Goal: Information Seeking & Learning: Learn about a topic

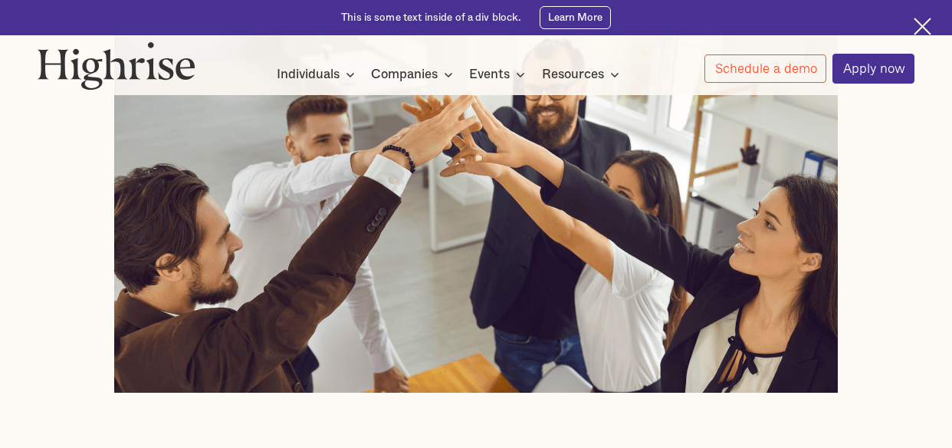
scroll to position [767, 0]
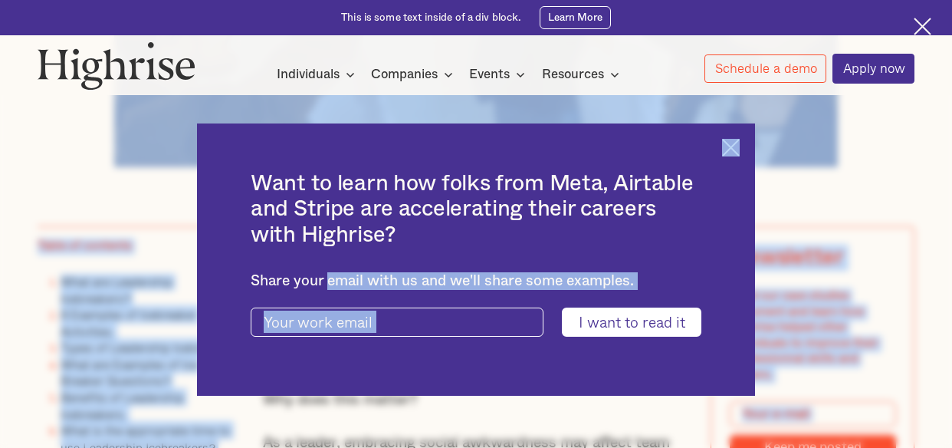
drag, startPoint x: 261, startPoint y: 254, endPoint x: 333, endPoint y: 269, distance: 72.9
click at [333, 272] on div "Share your email with us and we'll share some examples." at bounding box center [476, 281] width 451 height 18
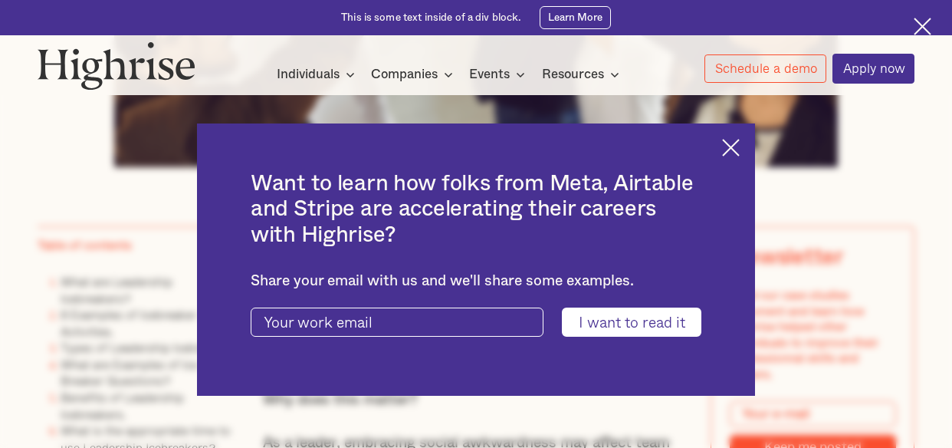
click at [728, 153] on div "Want to learn how folks from Meta, Airtable and Stripe are accelerating their c…" at bounding box center [475, 259] width 557 height 272
click at [734, 147] on img at bounding box center [731, 148] width 18 height 18
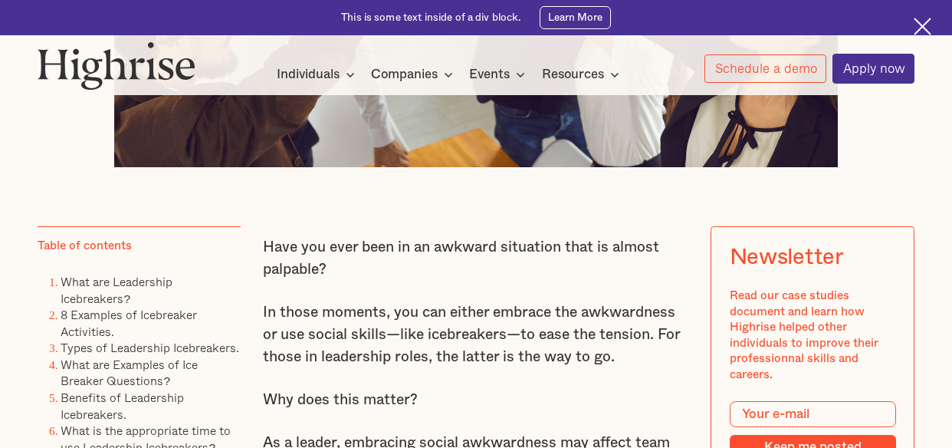
click at [295, 278] on p "Have you ever been in an awkward situation that is almost palpable?" at bounding box center [476, 258] width 426 height 44
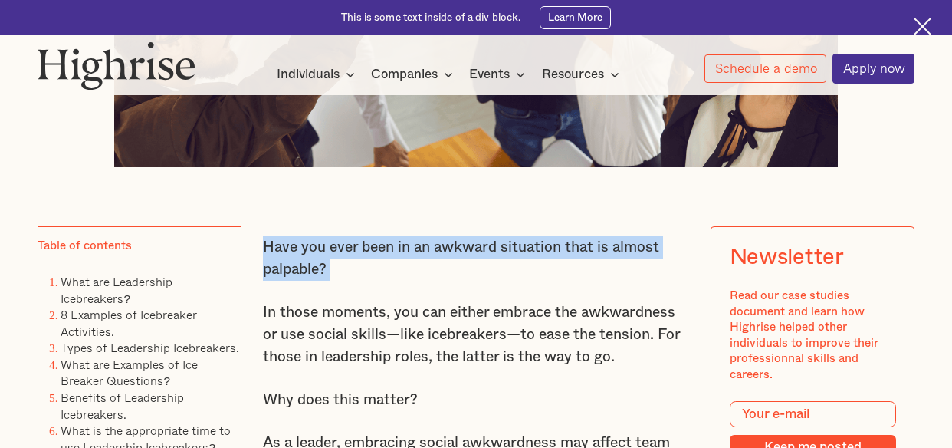
click at [295, 278] on p "Have you ever been in an awkward situation that is almost palpable?" at bounding box center [476, 258] width 426 height 44
click at [330, 281] on p "Have you ever been in an awkward situation that is almost palpable?" at bounding box center [476, 258] width 426 height 44
drag, startPoint x: 301, startPoint y: 277, endPoint x: 262, endPoint y: 252, distance: 46.2
click at [263, 252] on p "Have you ever been in an awkward situation that is almost palpable?" at bounding box center [476, 258] width 426 height 44
click at [264, 252] on p "Have you ever been in an awkward situation that is almost palpable?" at bounding box center [476, 258] width 426 height 44
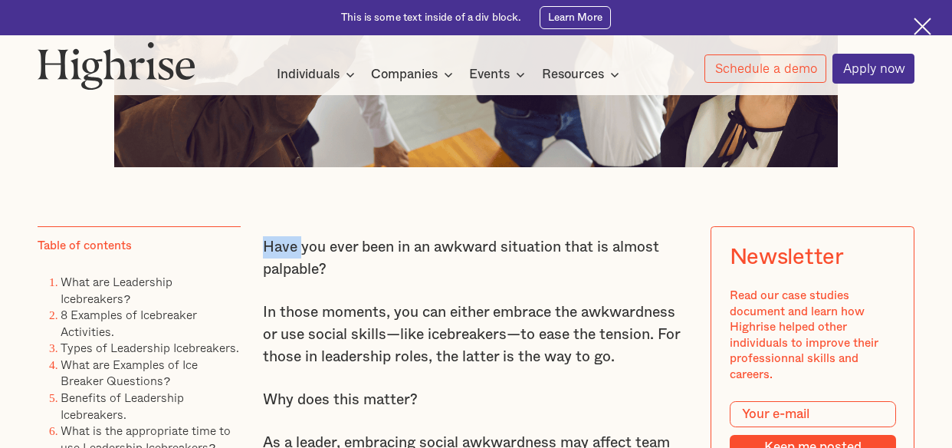
click at [264, 252] on p "Have you ever been in an awkward situation that is almost palpable?" at bounding box center [476, 258] width 426 height 44
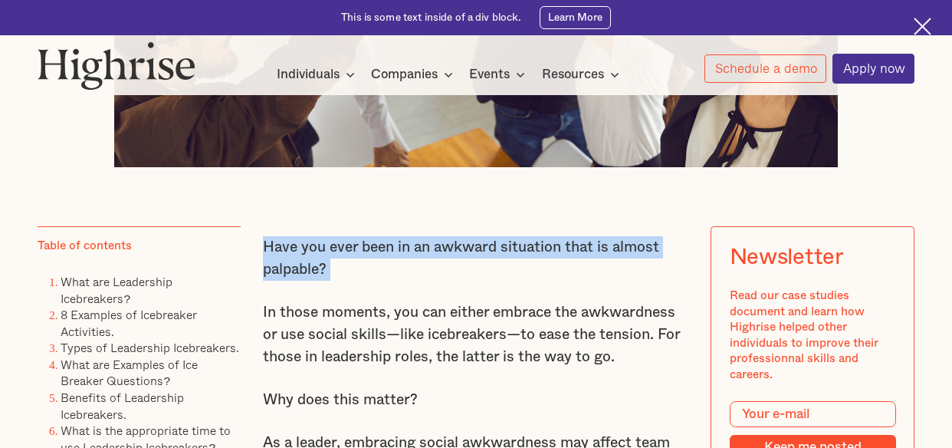
drag, startPoint x: 264, startPoint y: 252, endPoint x: 297, endPoint y: 263, distance: 34.7
click at [264, 252] on p "Have you ever been in an awkward situation that is almost palpable?" at bounding box center [476, 258] width 426 height 44
click at [299, 263] on p "Have you ever been in an awkward situation that is almost palpable?" at bounding box center [476, 258] width 426 height 44
drag, startPoint x: 340, startPoint y: 281, endPoint x: 261, endPoint y: 254, distance: 83.6
click at [263, 254] on p "Have you ever been in an awkward situation that is almost palpable?" at bounding box center [476, 258] width 426 height 44
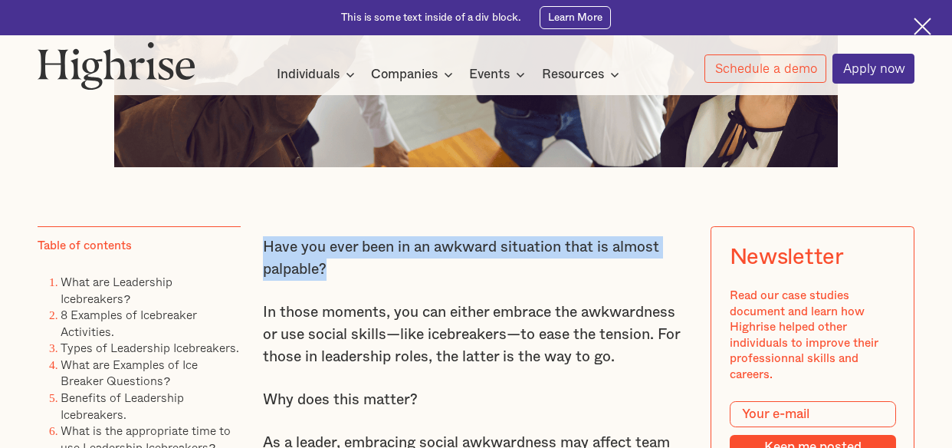
click at [278, 257] on p "Have you ever been in an awkward situation that is almost palpable?" at bounding box center [476, 258] width 426 height 44
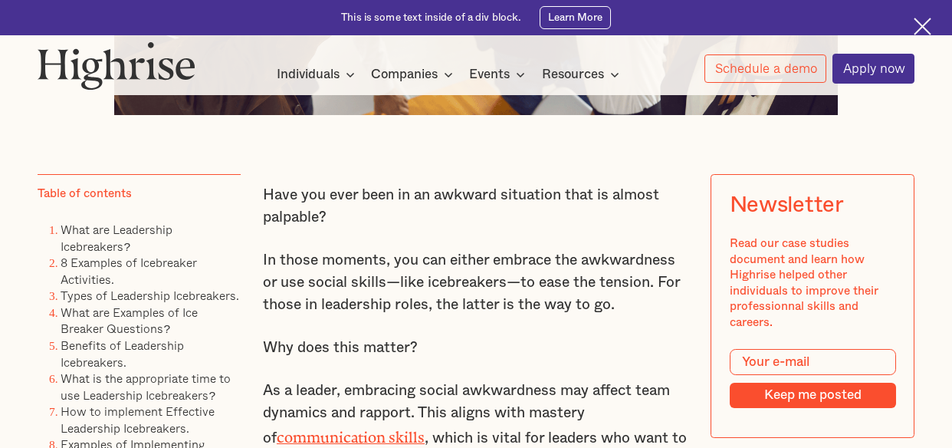
scroll to position [843, 0]
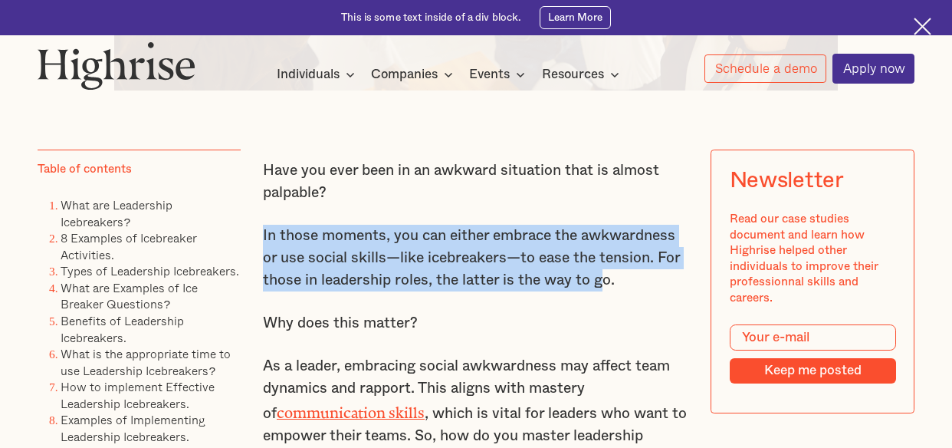
drag, startPoint x: 262, startPoint y: 245, endPoint x: 608, endPoint y: 278, distance: 347.3
click at [607, 278] on p "In those moments, you can either embrace the awkwardness or use social skills—l…" at bounding box center [476, 258] width 426 height 67
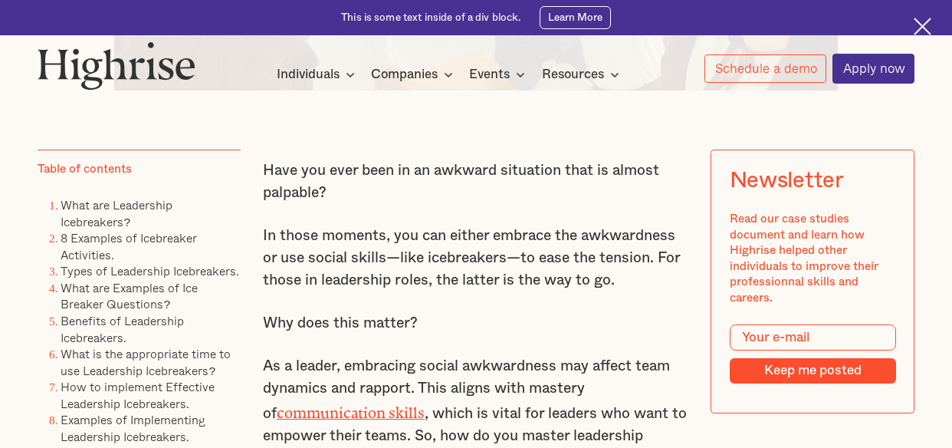
click at [608, 278] on p "In those moments, you can either embrace the awkwardness or use social skills—l…" at bounding box center [476, 258] width 426 height 67
click at [609, 278] on p "In those moments, you can either embrace the awkwardness or use social skills—l…" at bounding box center [476, 258] width 426 height 67
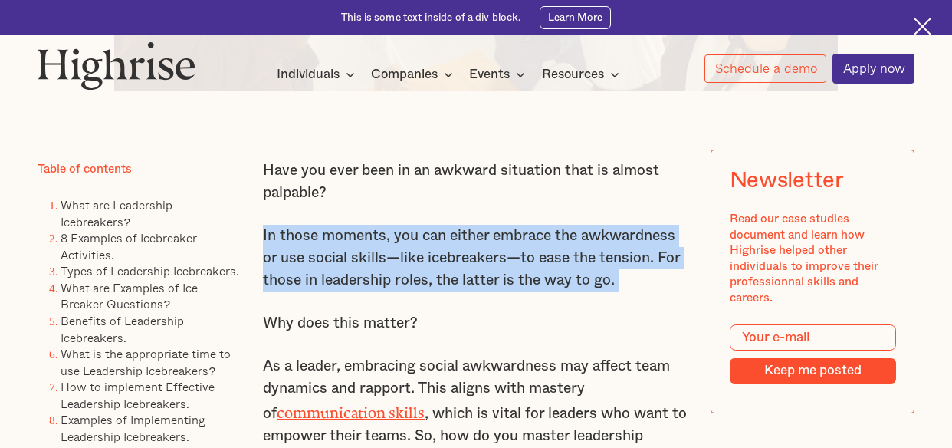
click at [609, 278] on p "In those moments, you can either embrace the awkwardness or use social skills—l…" at bounding box center [476, 258] width 426 height 67
click at [566, 278] on p "In those moments, you can either embrace the awkwardness or use social skills—l…" at bounding box center [476, 258] width 426 height 67
click at [638, 291] on p "In those moments, you can either embrace the awkwardness or use social skills—l…" at bounding box center [476, 258] width 426 height 67
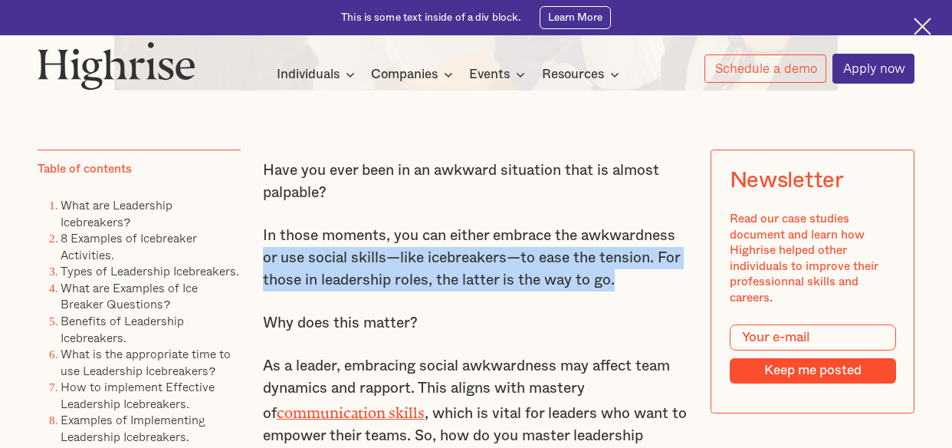
drag, startPoint x: 550, startPoint y: 293, endPoint x: 260, endPoint y: 263, distance: 292.1
click at [310, 264] on p "In those moments, you can either embrace the awkwardness or use social skills—l…" at bounding box center [476, 258] width 426 height 67
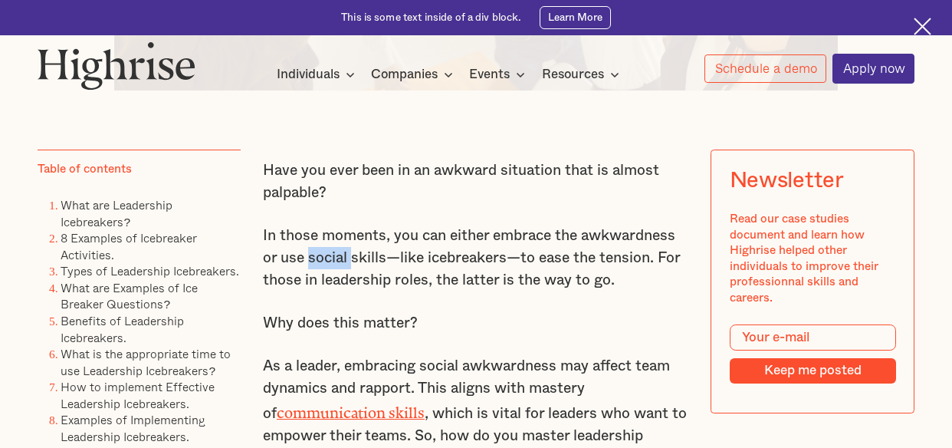
click at [310, 264] on p "In those moments, you can either embrace the awkwardness or use social skills—l…" at bounding box center [476, 258] width 426 height 67
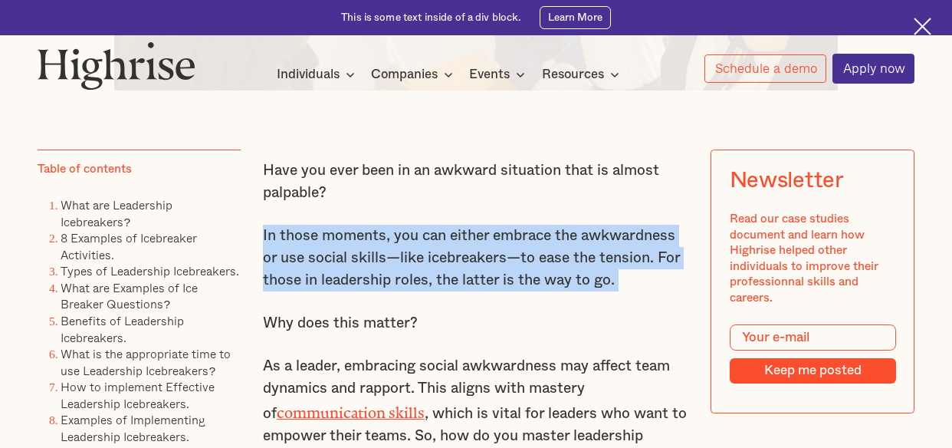
click at [310, 264] on p "In those moments, you can either embrace the awkwardness or use social skills—l…" at bounding box center [476, 258] width 426 height 67
click at [321, 268] on p "In those moments, you can either embrace the awkwardness or use social skills—l…" at bounding box center [476, 258] width 426 height 67
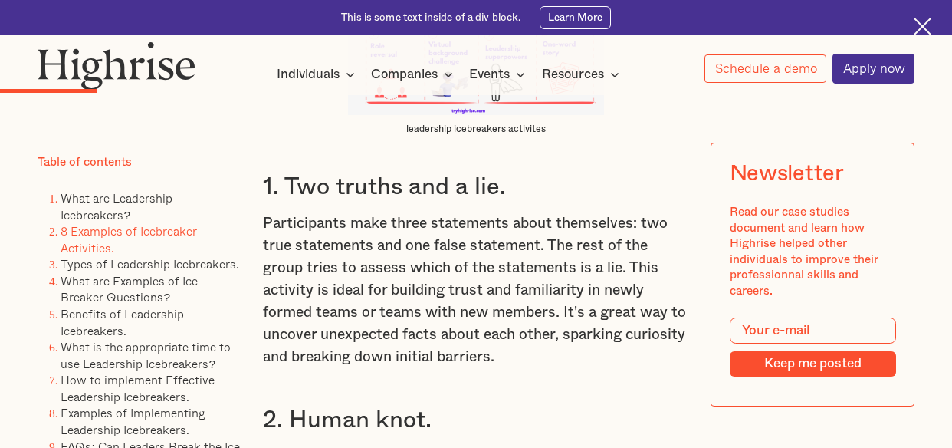
scroll to position [2913, 0]
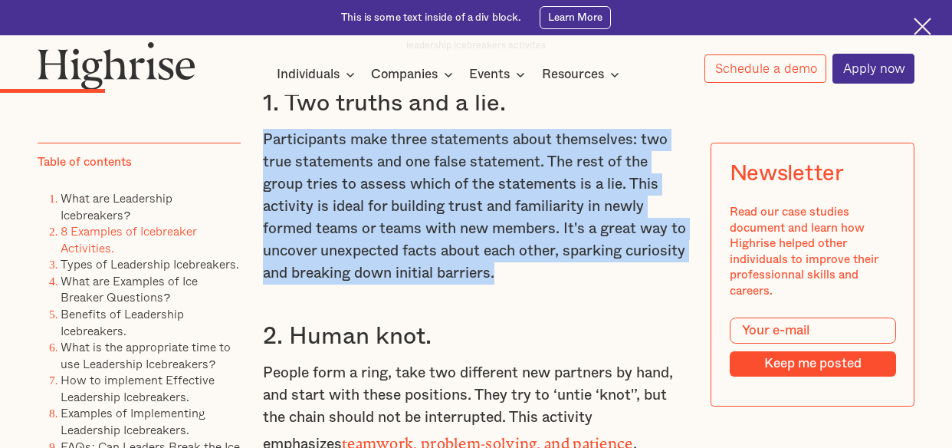
drag, startPoint x: 538, startPoint y: 291, endPoint x: 262, endPoint y: 162, distance: 304.6
click at [269, 162] on p "Participants make three statements about themselves: two true statements and on…" at bounding box center [476, 207] width 426 height 156
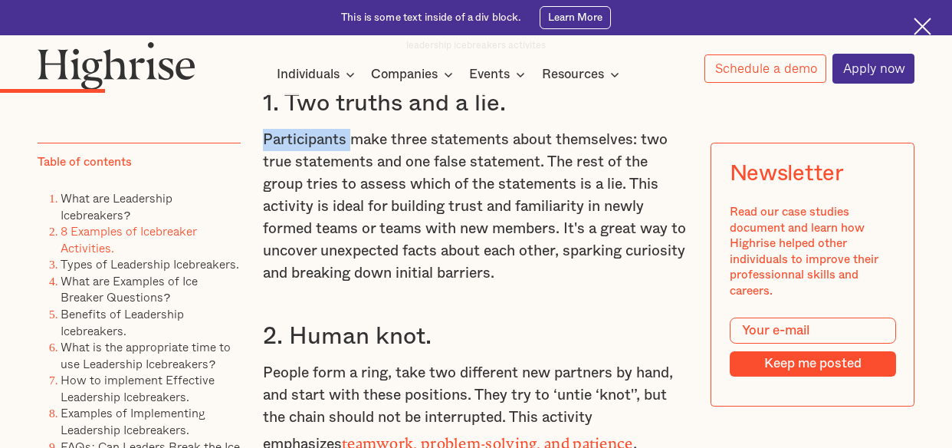
click at [269, 162] on p "Participants make three statements about themselves: two true statements and on…" at bounding box center [476, 207] width 426 height 156
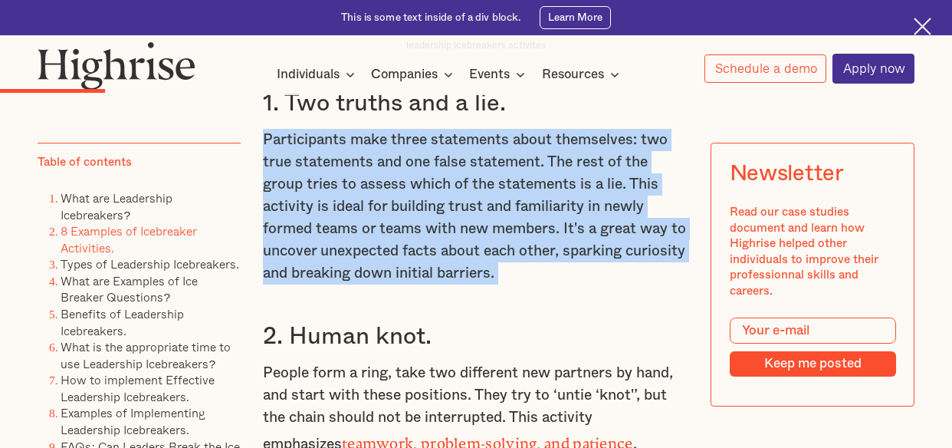
click at [269, 162] on p "Participants make three statements about themselves: two true statements and on…" at bounding box center [476, 207] width 426 height 156
click at [287, 175] on p "Participants make three statements about themselves: two true statements and on…" at bounding box center [476, 207] width 426 height 156
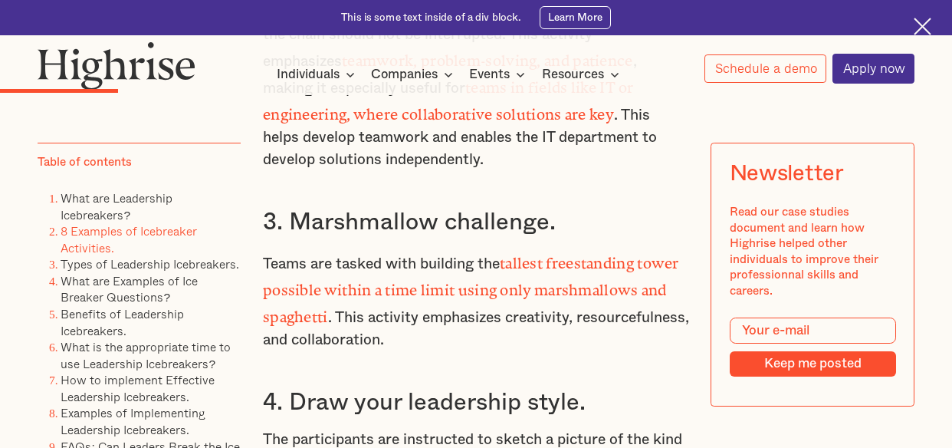
scroll to position [3297, 0]
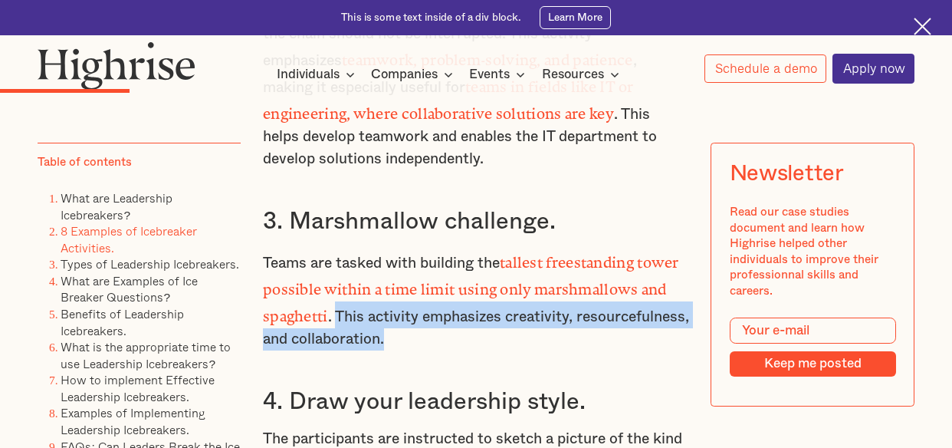
drag, startPoint x: 540, startPoint y: 347, endPoint x: 336, endPoint y: 320, distance: 205.7
click at [336, 320] on p "Teams are tasked with building the tallest freestanding tower possible within a…" at bounding box center [476, 299] width 426 height 103
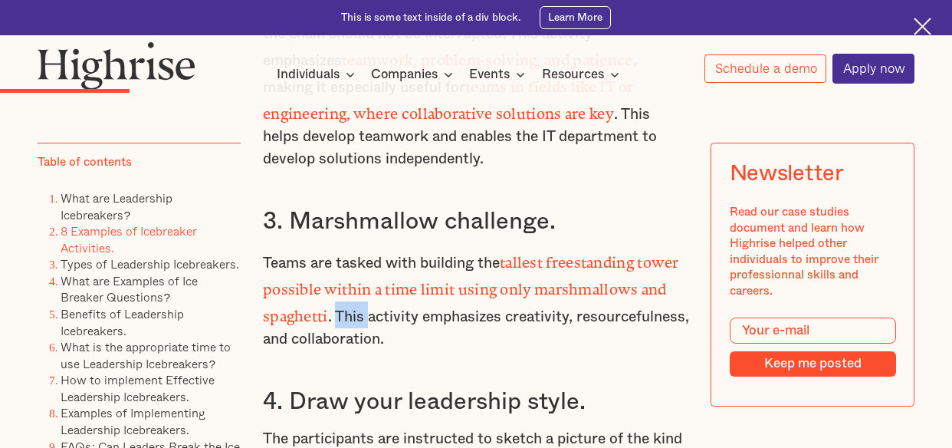
click at [336, 320] on p "Teams are tasked with building the tallest freestanding tower possible within a…" at bounding box center [476, 299] width 426 height 103
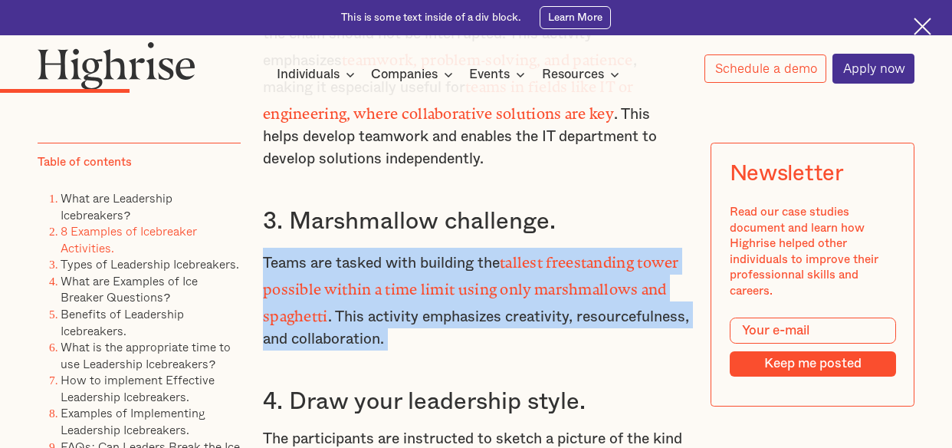
click at [336, 320] on p "Teams are tasked with building the tallest freestanding tower possible within a…" at bounding box center [476, 299] width 426 height 103
click at [344, 320] on p "Teams are tasked with building the tallest freestanding tower possible within a…" at bounding box center [476, 299] width 426 height 103
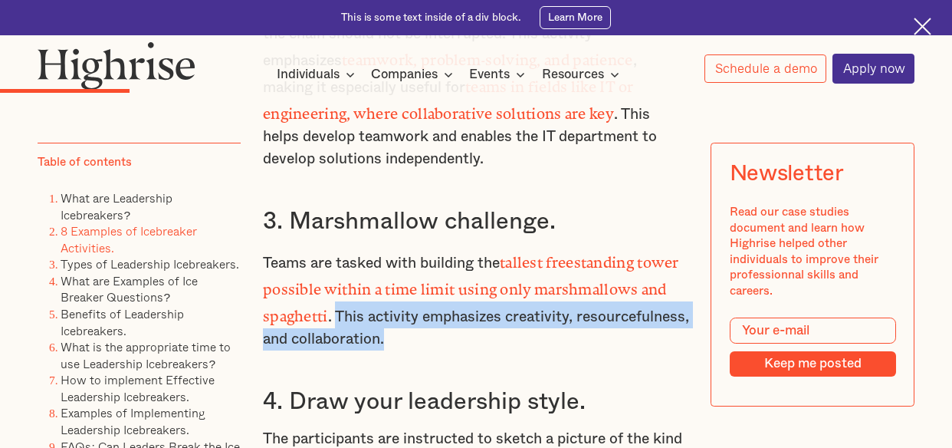
drag, startPoint x: 337, startPoint y: 315, endPoint x: 544, endPoint y: 342, distance: 208.7
click at [544, 342] on p "Teams are tasked with building the tallest freestanding tower possible within a…" at bounding box center [476, 299] width 426 height 103
click at [544, 343] on p "Teams are tasked with building the tallest freestanding tower possible within a…" at bounding box center [476, 299] width 426 height 103
click at [533, 345] on p "Teams are tasked with building the tallest freestanding tower possible within a…" at bounding box center [476, 299] width 426 height 103
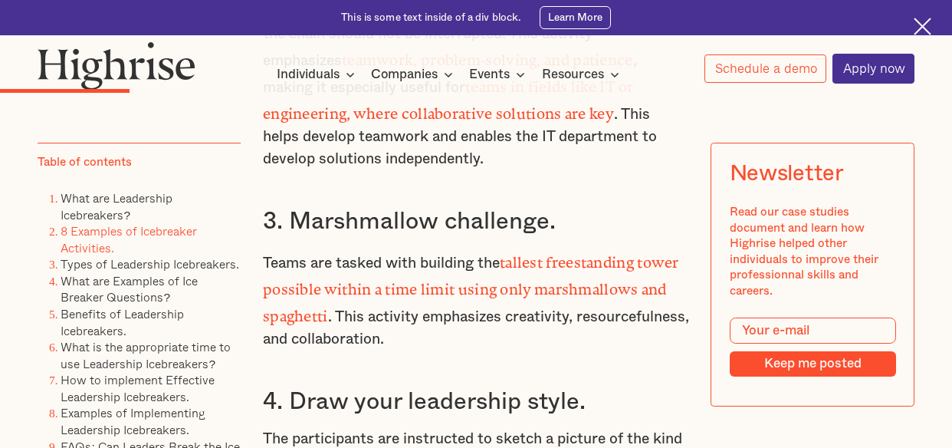
click at [285, 235] on h3 "3. Marshmallow challenge." at bounding box center [476, 222] width 426 height 30
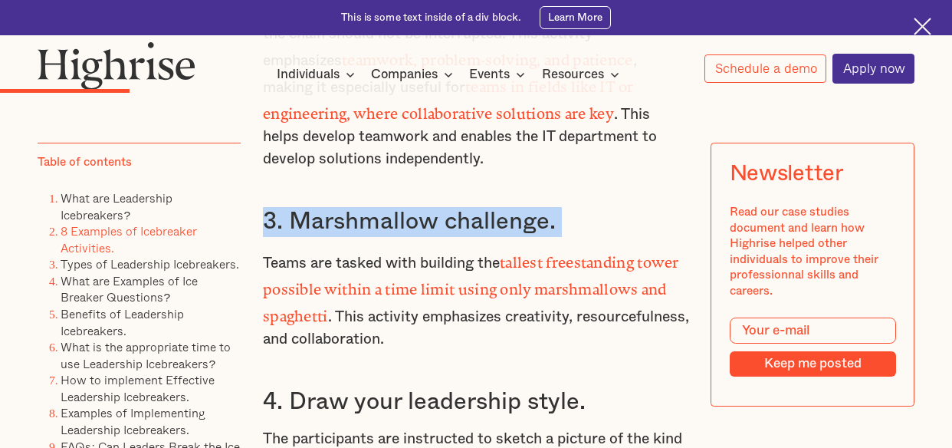
drag, startPoint x: 285, startPoint y: 235, endPoint x: 331, endPoint y: 238, distance: 46.1
click at [287, 235] on h3 "3. Marshmallow challenge." at bounding box center [476, 222] width 426 height 30
click at [351, 237] on h3 "3. Marshmallow challenge." at bounding box center [476, 222] width 426 height 30
drag, startPoint x: 592, startPoint y: 232, endPoint x: 258, endPoint y: 243, distance: 333.7
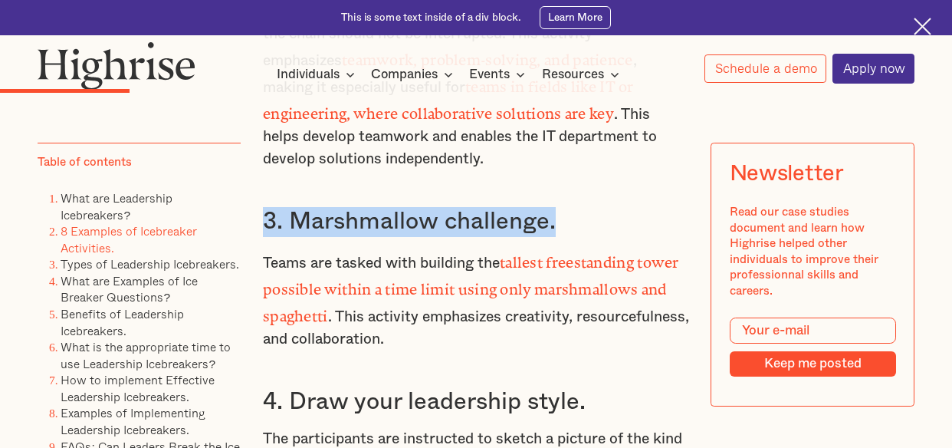
click at [284, 237] on h3 "3. Marshmallow challenge." at bounding box center [476, 222] width 426 height 30
click at [312, 237] on h3 "3. Marshmallow challenge." at bounding box center [476, 222] width 426 height 30
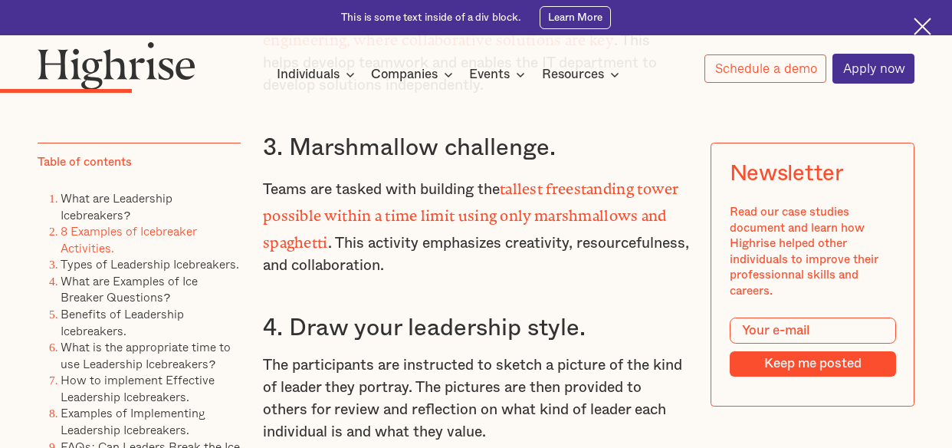
scroll to position [3373, 0]
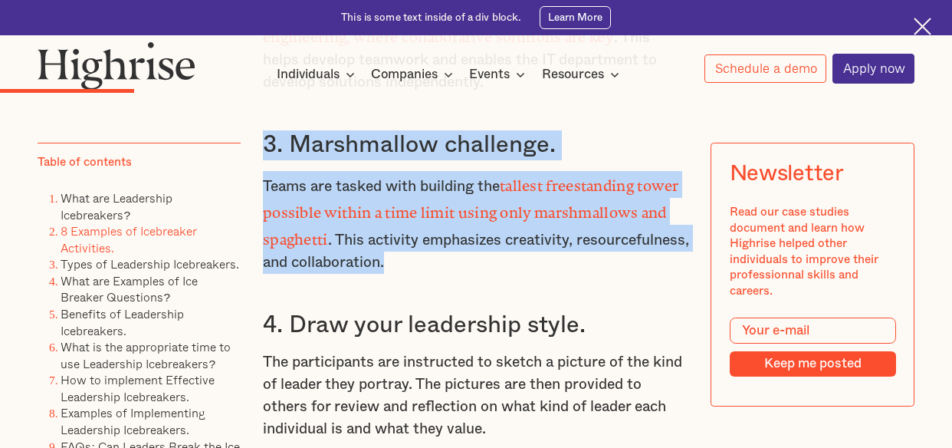
drag, startPoint x: 526, startPoint y: 265, endPoint x: 266, endPoint y: 162, distance: 279.7
click at [266, 162] on div "What are Leadership Icebreakers? Leadership icebreakers are team activities des…" at bounding box center [476, 63] width 426 height 2625
click at [266, 160] on h3 "3. Marshmallow challenge." at bounding box center [476, 145] width 426 height 30
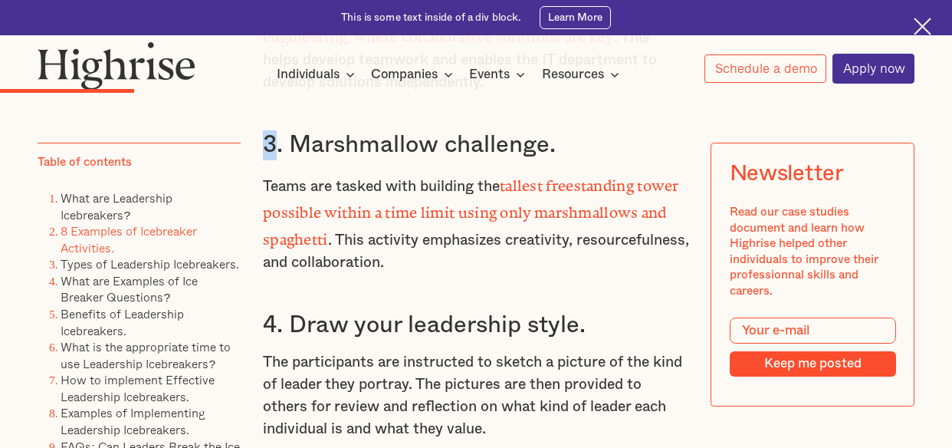
click at [266, 160] on h3 "3. Marshmallow challenge." at bounding box center [476, 145] width 426 height 30
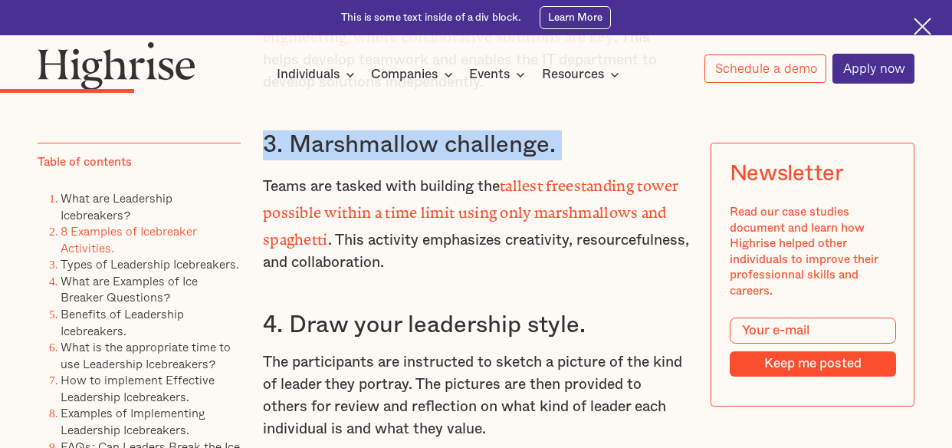
click at [266, 160] on h3 "3. Marshmallow challenge." at bounding box center [476, 145] width 426 height 30
click at [279, 160] on h3 "3. Marshmallow challenge." at bounding box center [476, 145] width 426 height 30
drag, startPoint x: 263, startPoint y: 159, endPoint x: 570, endPoint y: 154, distance: 307.5
click at [570, 154] on h3 "3. Marshmallow challenge." at bounding box center [476, 145] width 426 height 30
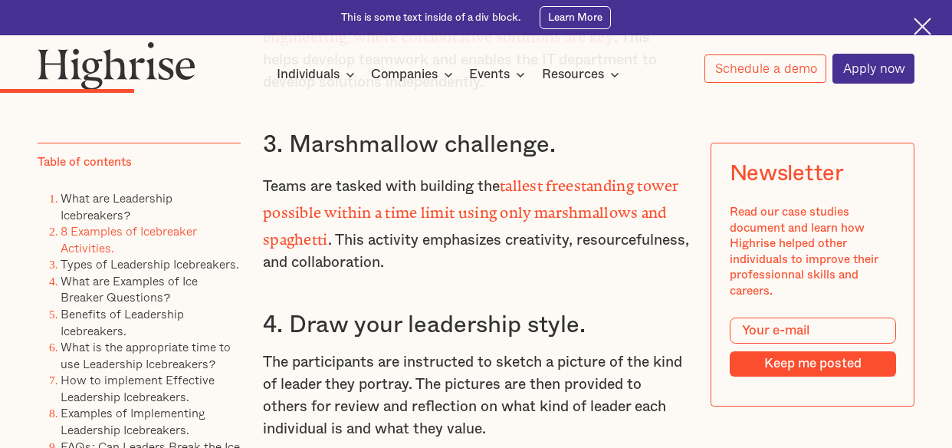
click at [570, 154] on h3 "3. Marshmallow challenge." at bounding box center [476, 145] width 426 height 30
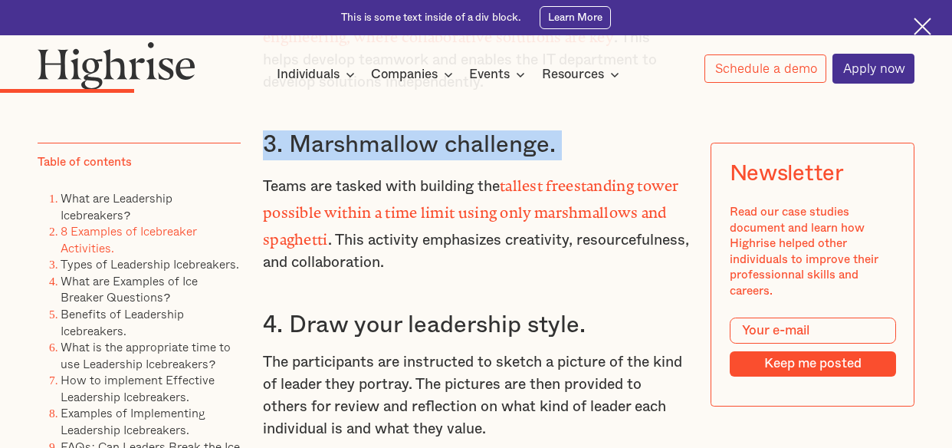
click at [570, 154] on h3 "3. Marshmallow challenge." at bounding box center [476, 145] width 426 height 30
click at [572, 154] on h3 "3. Marshmallow challenge." at bounding box center [476, 145] width 426 height 30
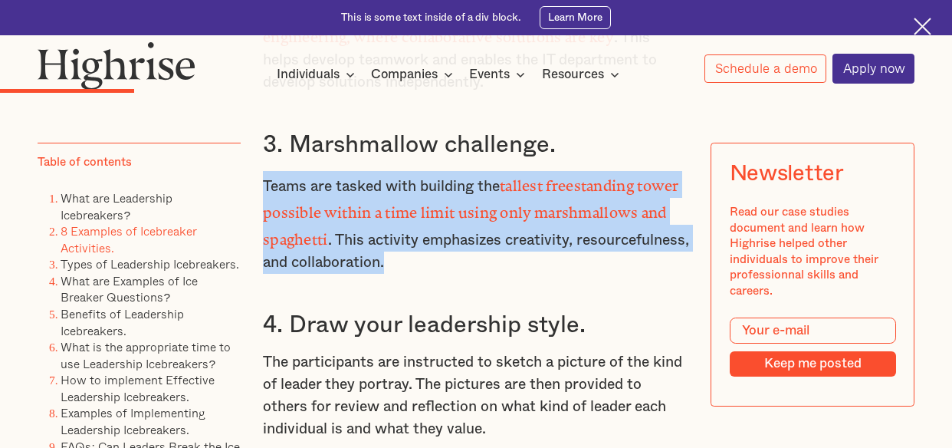
drag, startPoint x: 261, startPoint y: 195, endPoint x: 566, endPoint y: 269, distance: 313.9
click at [566, 269] on p "Teams are tasked with building the tallest freestanding tower possible within a…" at bounding box center [476, 222] width 426 height 103
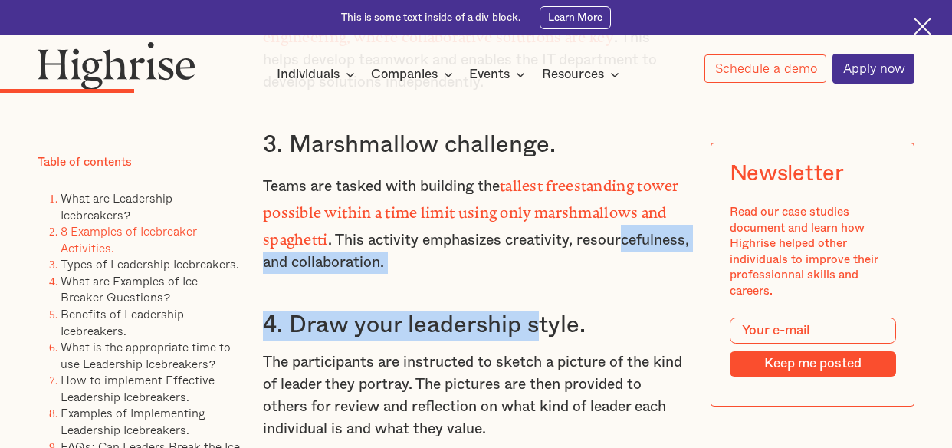
drag, startPoint x: 540, startPoint y: 287, endPoint x: 301, endPoint y: 254, distance: 240.7
click at [301, 254] on div "What are Leadership Icebreakers? Leadership icebreakers are team activities des…" at bounding box center [476, 63] width 426 height 2625
click at [310, 254] on p "Teams are tasked with building the tallest freestanding tower possible within a…" at bounding box center [476, 222] width 426 height 103
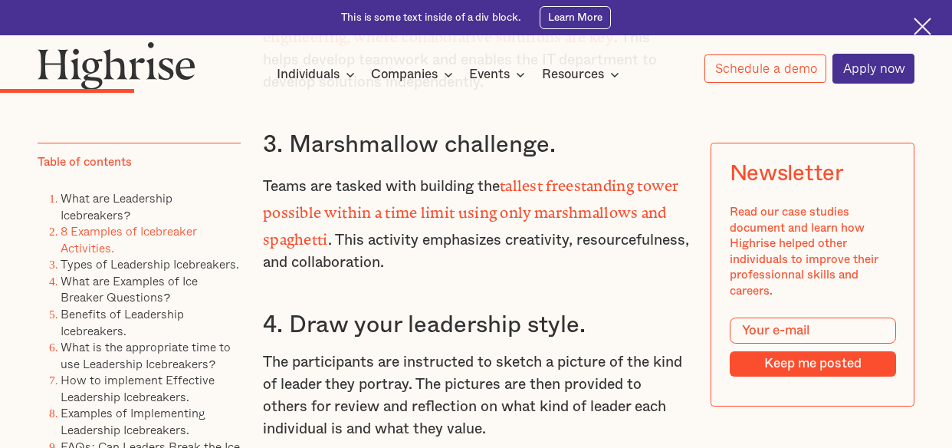
click at [351, 254] on p "Teams are tasked with building the tallest freestanding tower possible within a…" at bounding box center [476, 222] width 426 height 103
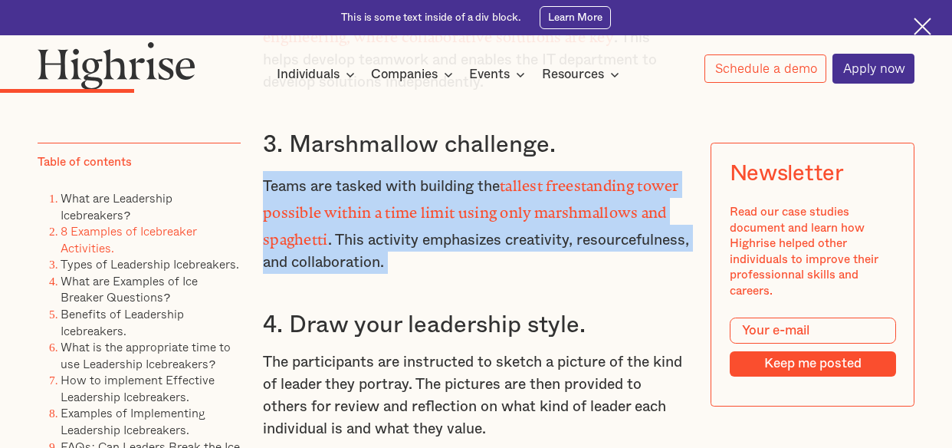
drag, startPoint x: 351, startPoint y: 254, endPoint x: 388, endPoint y: 255, distance: 36.8
click at [354, 254] on p "Teams are tasked with building the tallest freestanding tower possible within a…" at bounding box center [476, 222] width 426 height 103
click at [388, 255] on p "Teams are tasked with building the tallest freestanding tower possible within a…" at bounding box center [476, 222] width 426 height 103
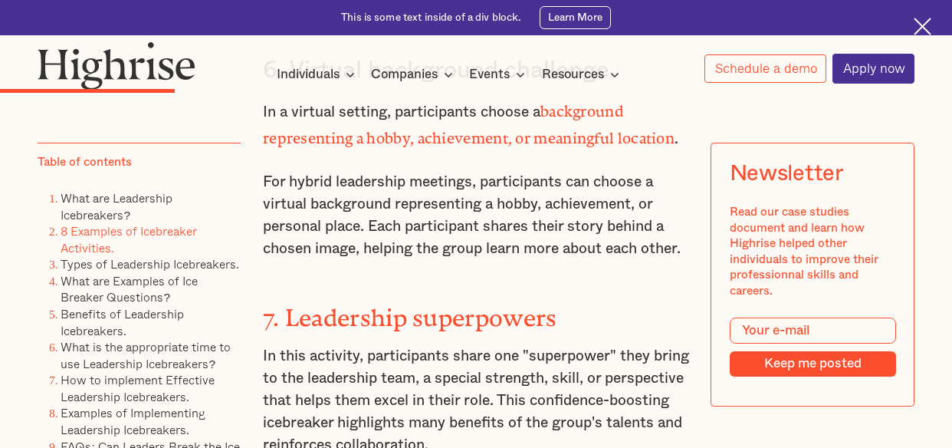
scroll to position [4063, 0]
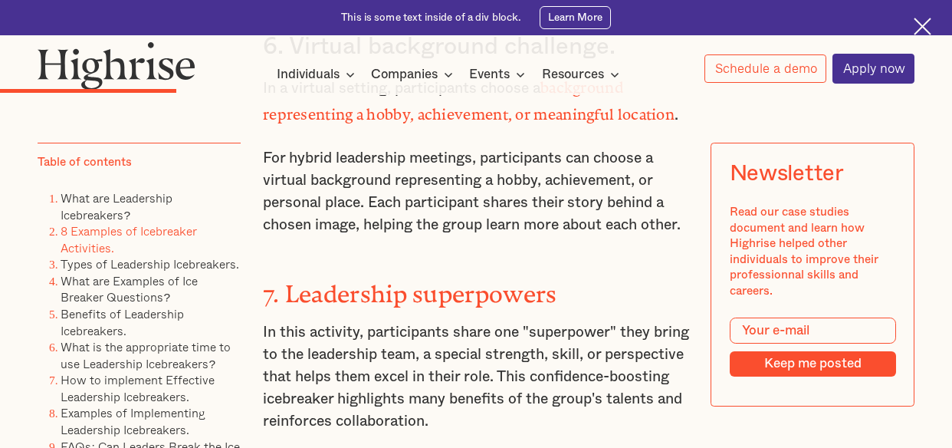
click at [291, 352] on p "In this activity, participants share one "superpower" they bring to the leaders…" at bounding box center [476, 376] width 426 height 111
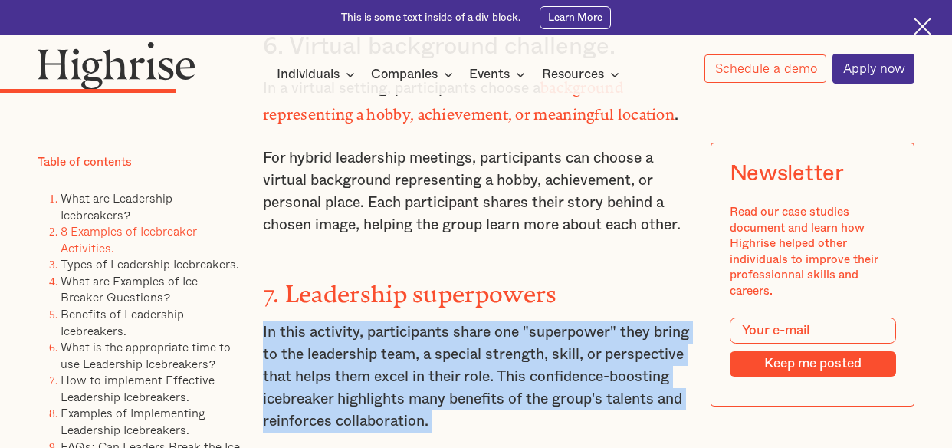
drag, startPoint x: 291, startPoint y: 352, endPoint x: 321, endPoint y: 356, distance: 31.0
click at [291, 351] on p "In this activity, participants share one "superpower" they bring to the leaders…" at bounding box center [476, 376] width 426 height 111
click at [321, 356] on p "In this activity, participants share one "superpower" they bring to the leaders…" at bounding box center [476, 376] width 426 height 111
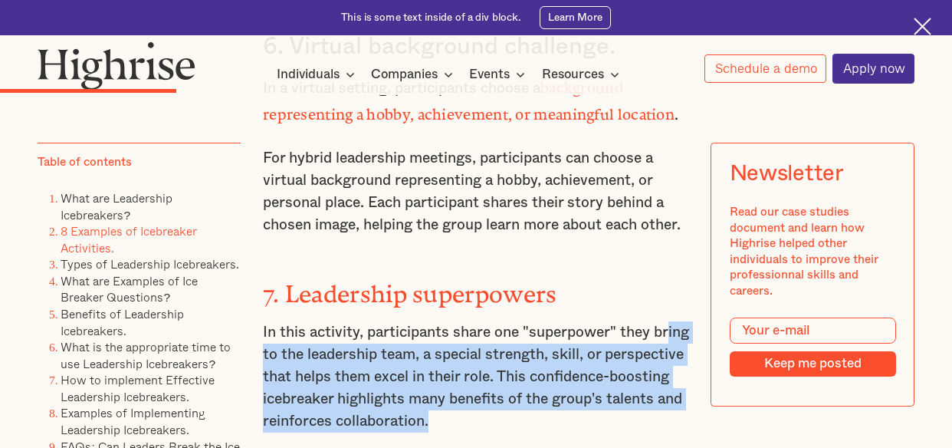
drag, startPoint x: 631, startPoint y: 407, endPoint x: 274, endPoint y: 337, distance: 363.4
click at [274, 337] on p "In this activity, participants share one "superpower" they bring to the leaders…" at bounding box center [476, 376] width 426 height 111
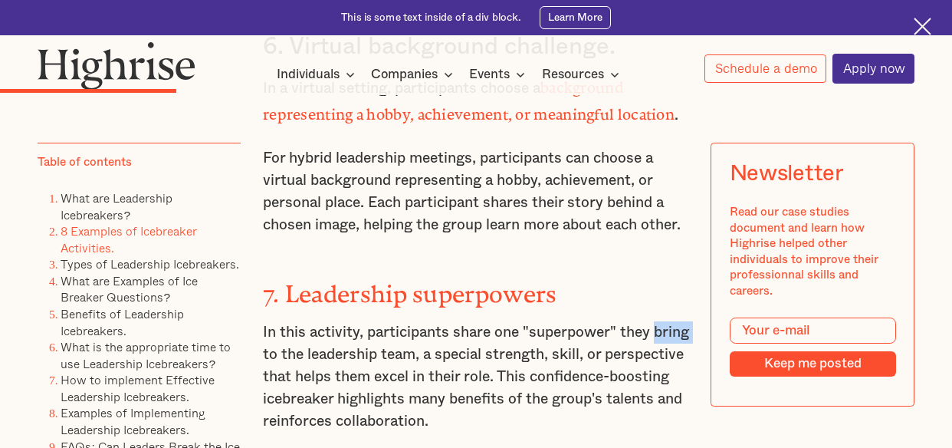
click at [274, 337] on p "In this activity, participants share one "superpower" they bring to the leaders…" at bounding box center [476, 376] width 426 height 111
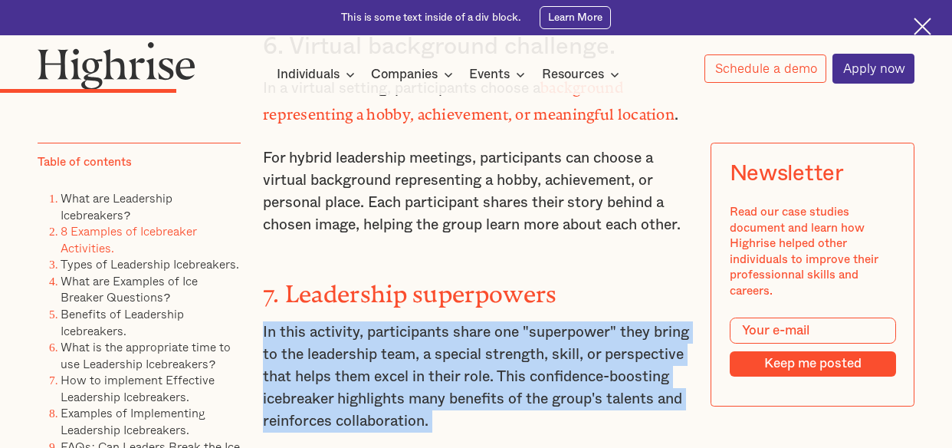
click at [274, 337] on p "In this activity, participants share one "superpower" they bring to the leaders…" at bounding box center [476, 376] width 426 height 111
click at [324, 340] on p "In this activity, participants share one "superpower" they bring to the leaders…" at bounding box center [476, 376] width 426 height 111
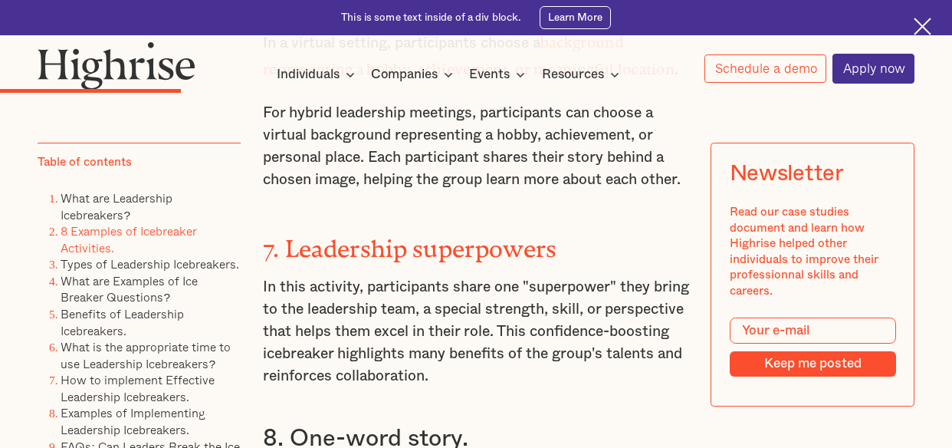
scroll to position [4140, 0]
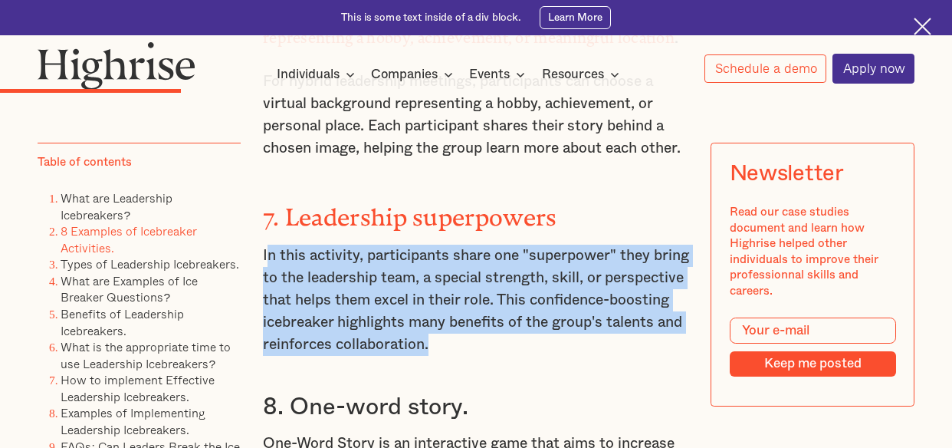
drag, startPoint x: 629, startPoint y: 336, endPoint x: 263, endPoint y: 239, distance: 378.2
click at [263, 245] on p "In this activity, participants share one "superpower" they bring to the leaders…" at bounding box center [476, 300] width 426 height 111
click at [268, 245] on p "In this activity, participants share one "superpower" they bring to the leaders…" at bounding box center [476, 300] width 426 height 111
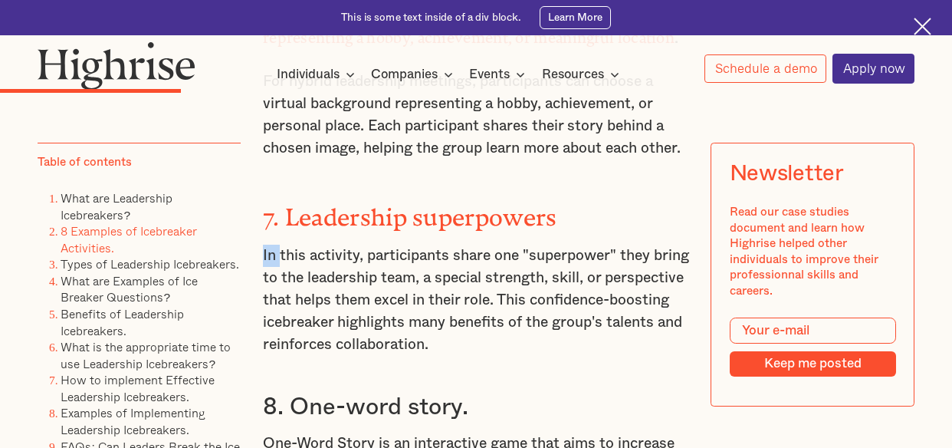
click at [268, 245] on p "In this activity, participants share one "superpower" they bring to the leaders…" at bounding box center [476, 300] width 426 height 111
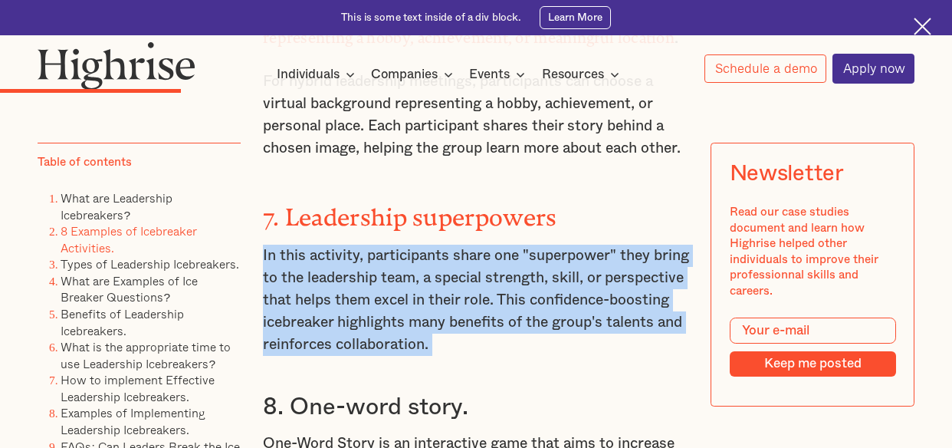
click at [268, 245] on p "In this activity, participants share one "superpower" they bring to the leaders…" at bounding box center [476, 300] width 426 height 111
click at [297, 255] on p "In this activity, participants share one "superpower" they bring to the leaders…" at bounding box center [476, 300] width 426 height 111
drag, startPoint x: 260, startPoint y: 246, endPoint x: 618, endPoint y: 328, distance: 367.3
click at [618, 328] on p "In this activity, participants share one "superpower" they bring to the leaders…" at bounding box center [476, 300] width 426 height 111
click at [619, 328] on p "In this activity, participants share one "superpower" they bring to the leaders…" at bounding box center [476, 300] width 426 height 111
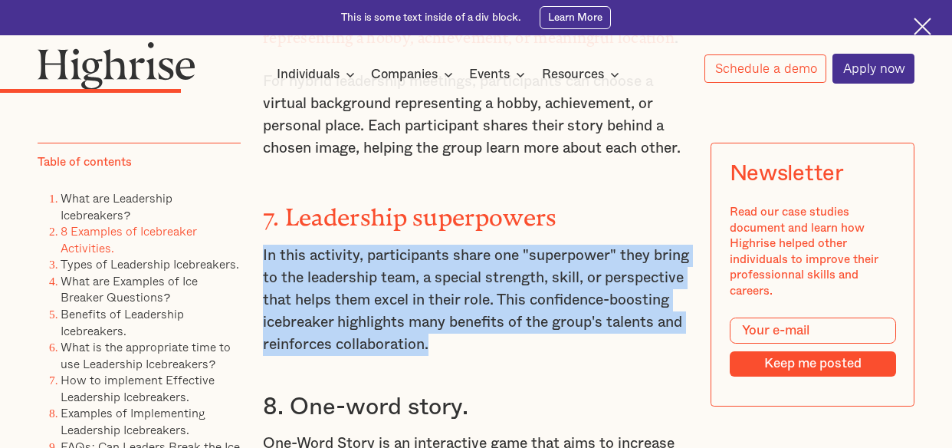
drag, startPoint x: 625, startPoint y: 334, endPoint x: 258, endPoint y: 249, distance: 376.2
click at [263, 249] on p "In this activity, participants share one "superpower" they bring to the leaders…" at bounding box center [476, 300] width 426 height 111
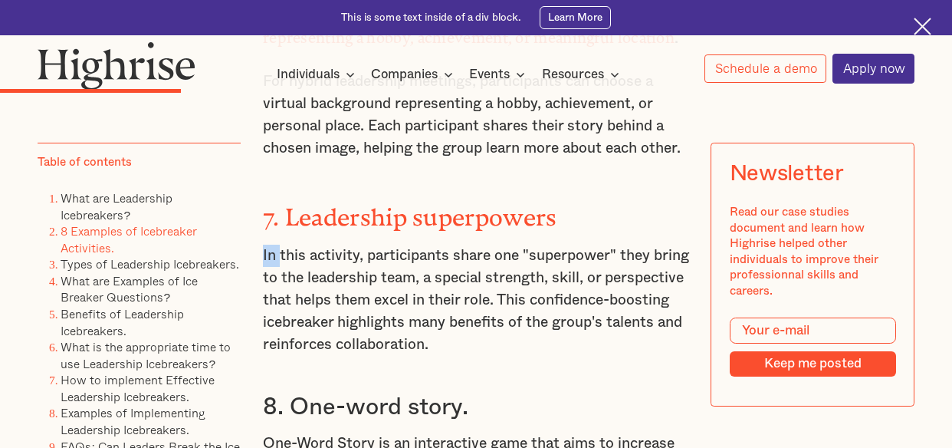
click at [263, 249] on p "In this activity, participants share one "superpower" they bring to the leaders…" at bounding box center [476, 300] width 426 height 111
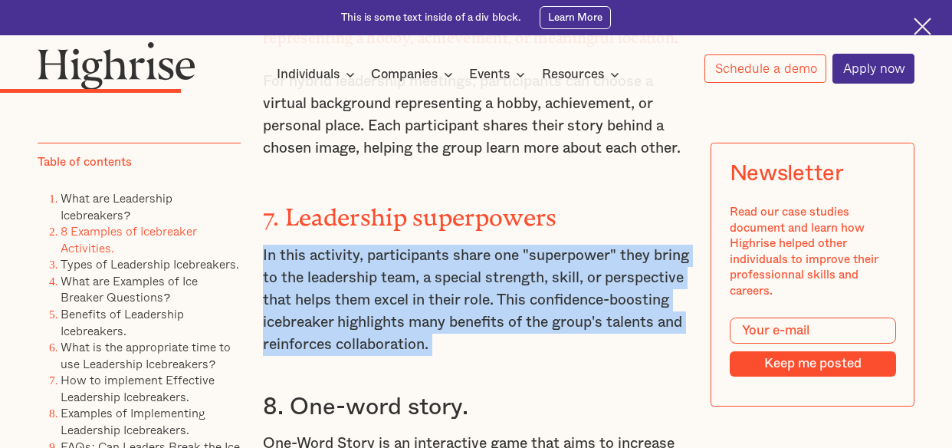
click at [283, 252] on p "In this activity, participants share one "superpower" they bring to the leaders…" at bounding box center [476, 300] width 426 height 111
drag, startPoint x: 261, startPoint y: 245, endPoint x: 646, endPoint y: 332, distance: 394.7
click at [646, 332] on p "In this activity, participants share one "superpower" they bring to the leaders…" at bounding box center [476, 300] width 426 height 111
drag, startPoint x: 481, startPoint y: 334, endPoint x: 268, endPoint y: 243, distance: 231.8
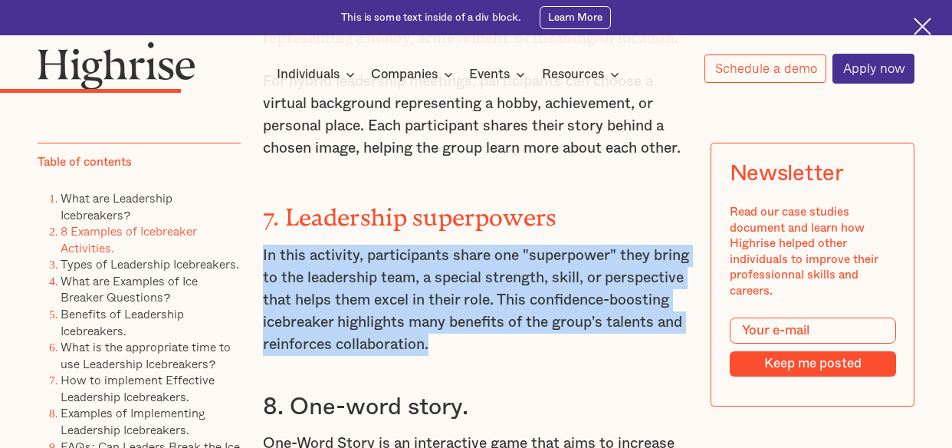
click at [274, 245] on p "In this activity, participants share one "superpower" they bring to the leaders…" at bounding box center [476, 300] width 426 height 111
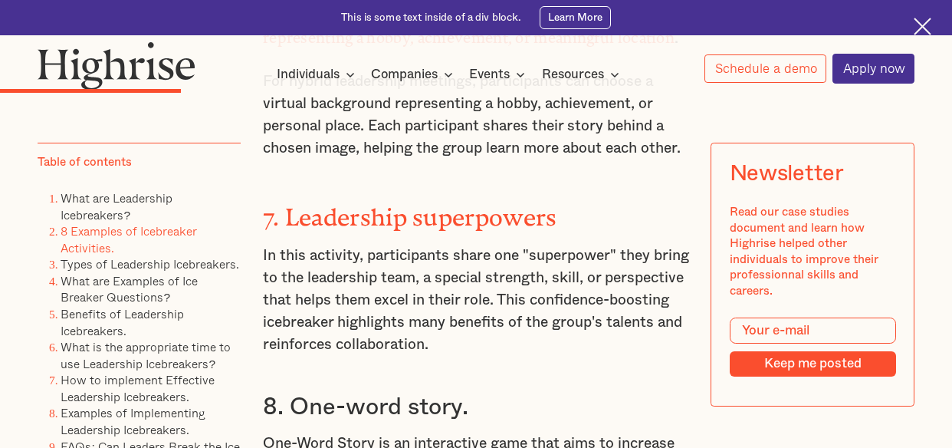
click at [310, 255] on p "In this activity, participants share one "superpower" they bring to the leaders…" at bounding box center [476, 300] width 426 height 111
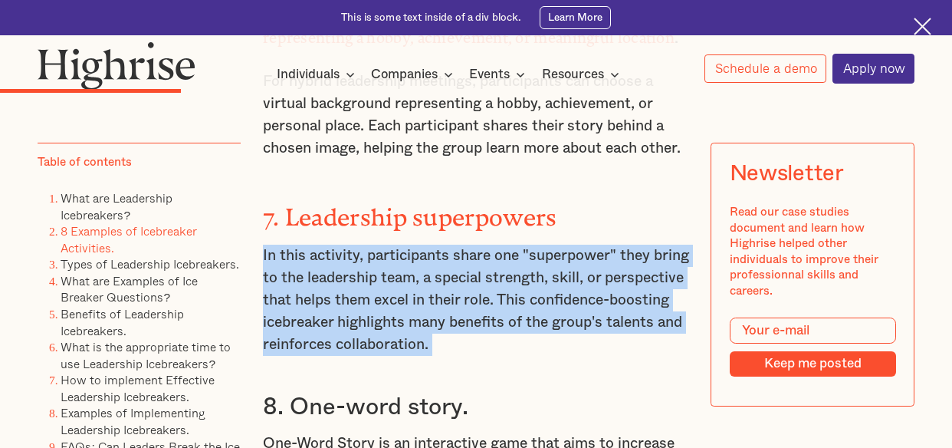
click at [310, 255] on p "In this activity, participants share one "superpower" they bring to the leaders…" at bounding box center [476, 300] width 426 height 111
click at [323, 261] on p "In this activity, participants share one "superpower" they bring to the leaders…" at bounding box center [476, 300] width 426 height 111
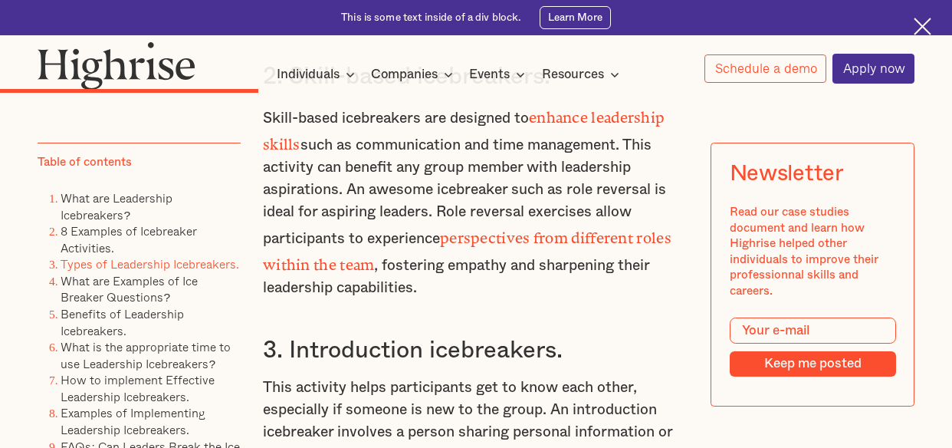
scroll to position [5520, 0]
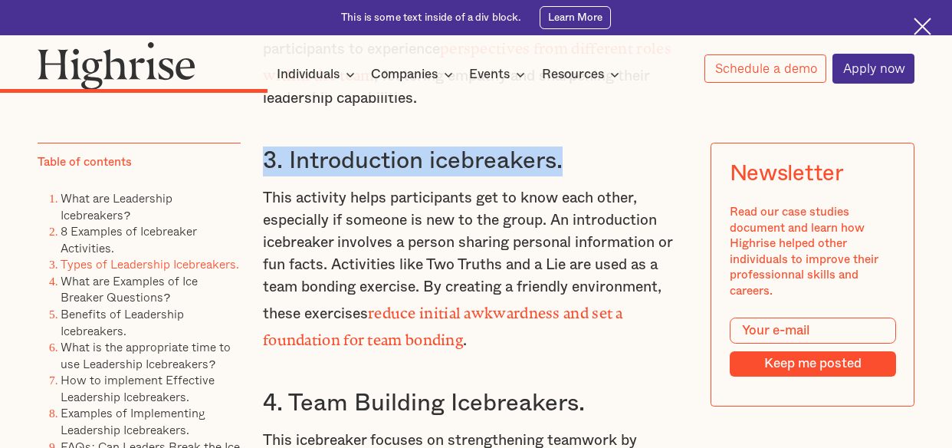
drag, startPoint x: 261, startPoint y: 136, endPoint x: 577, endPoint y: 132, distance: 315.9
click at [577, 146] on h3 "3. Introduction icebreakers." at bounding box center [476, 161] width 426 height 30
click at [578, 146] on h3 "3. Introduction icebreakers." at bounding box center [476, 161] width 426 height 30
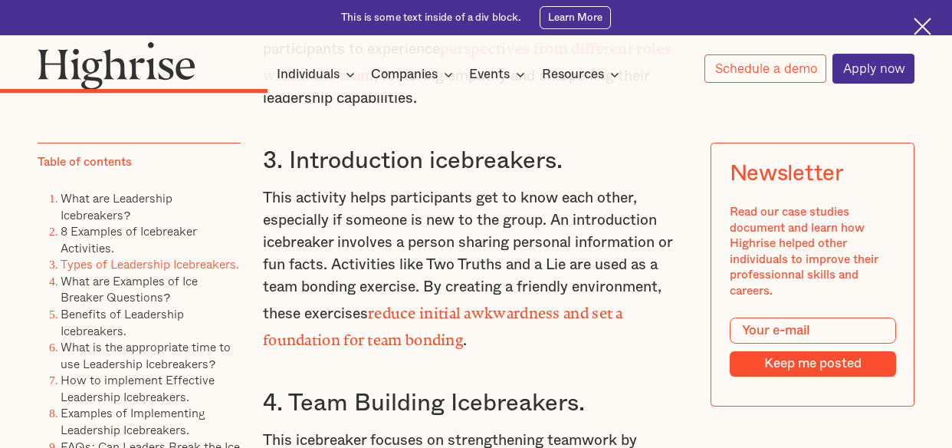
click at [578, 146] on h3 "3. Introduction icebreakers." at bounding box center [476, 161] width 426 height 30
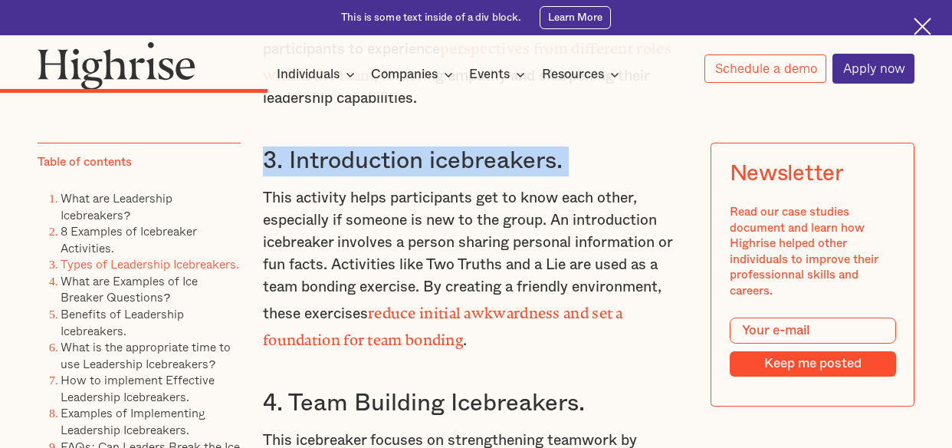
click at [578, 146] on h3 "3. Introduction icebreakers." at bounding box center [476, 161] width 426 height 30
click at [581, 146] on h3 "3. Introduction icebreakers." at bounding box center [476, 161] width 426 height 30
drag, startPoint x: 591, startPoint y: 143, endPoint x: 271, endPoint y: 148, distance: 320.5
click at [271, 148] on h3 "3. Introduction icebreakers." at bounding box center [476, 161] width 426 height 30
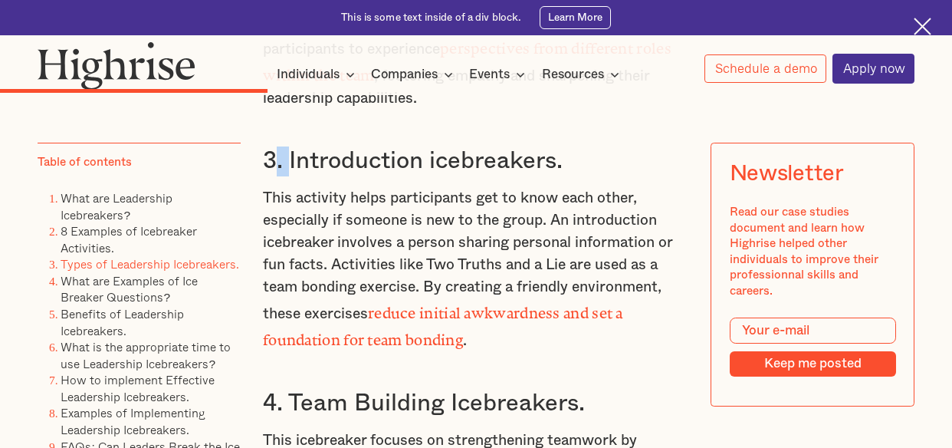
click at [271, 148] on h3 "3. Introduction icebreakers." at bounding box center [476, 161] width 426 height 30
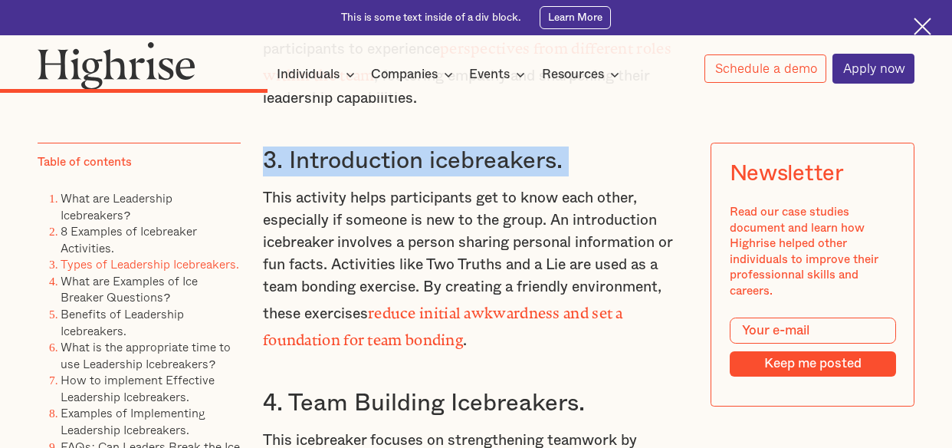
click at [271, 148] on h3 "3. Introduction icebreakers." at bounding box center [476, 161] width 426 height 30
click at [263, 146] on h3 "3. Introduction icebreakers." at bounding box center [476, 161] width 426 height 30
drag, startPoint x: 265, startPoint y: 140, endPoint x: 604, endPoint y: 131, distance: 339.0
click at [604, 146] on h3 "3. Introduction icebreakers." at bounding box center [476, 161] width 426 height 30
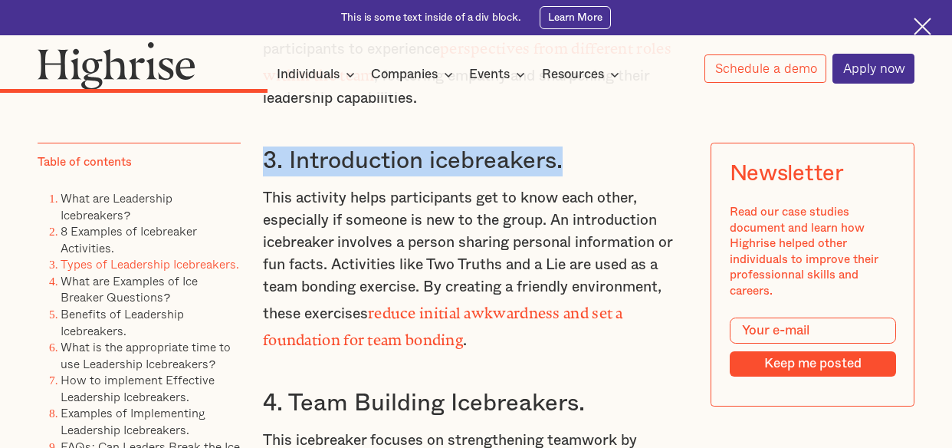
click at [604, 146] on h3 "3. Introduction icebreakers." at bounding box center [476, 161] width 426 height 30
click at [531, 146] on h3 "3. Introduction icebreakers." at bounding box center [476, 161] width 426 height 30
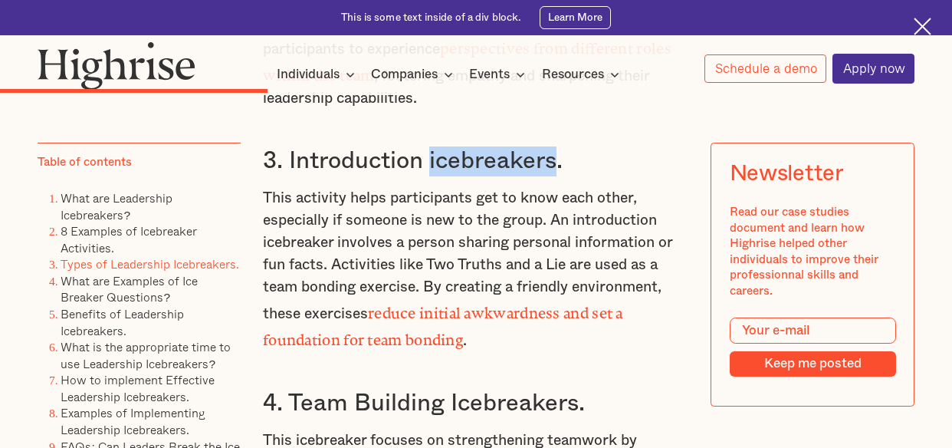
click at [531, 146] on h3 "3. Introduction icebreakers." at bounding box center [476, 161] width 426 height 30
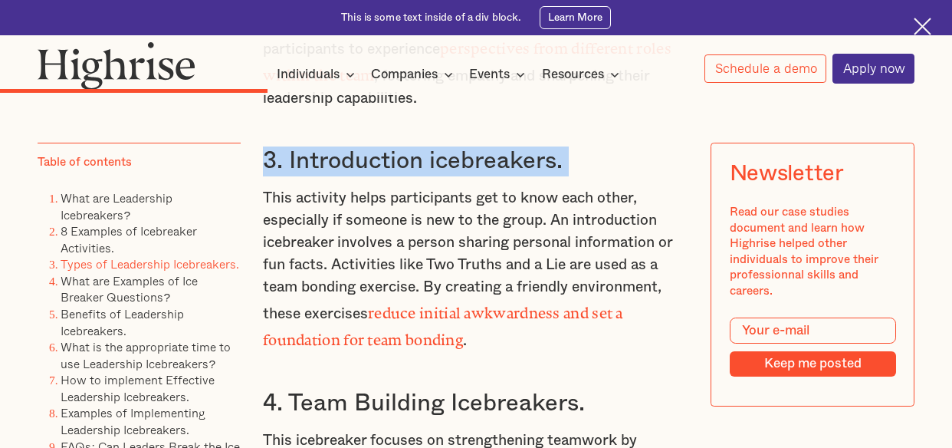
click at [531, 146] on h3 "3. Introduction icebreakers." at bounding box center [476, 161] width 426 height 30
click at [546, 146] on h3 "3. Introduction icebreakers." at bounding box center [476, 161] width 426 height 30
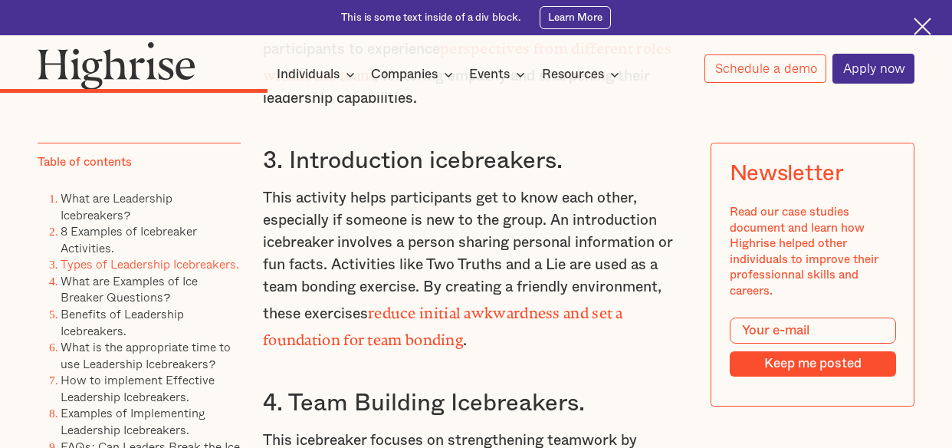
click at [590, 146] on h3 "3. Introduction icebreakers." at bounding box center [476, 161] width 426 height 30
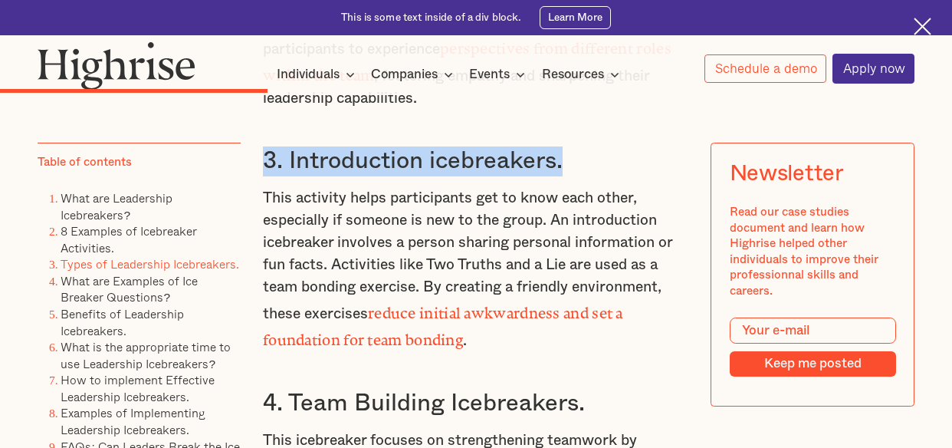
drag, startPoint x: 540, startPoint y: 152, endPoint x: 251, endPoint y: 146, distance: 288.3
click at [272, 146] on h3 "3. Introduction icebreakers." at bounding box center [476, 161] width 426 height 30
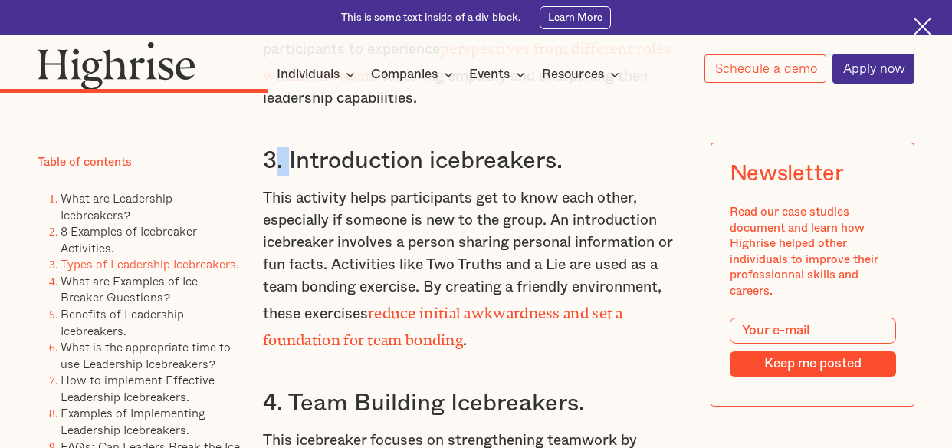
click at [272, 146] on h3 "3. Introduction icebreakers." at bounding box center [476, 161] width 426 height 30
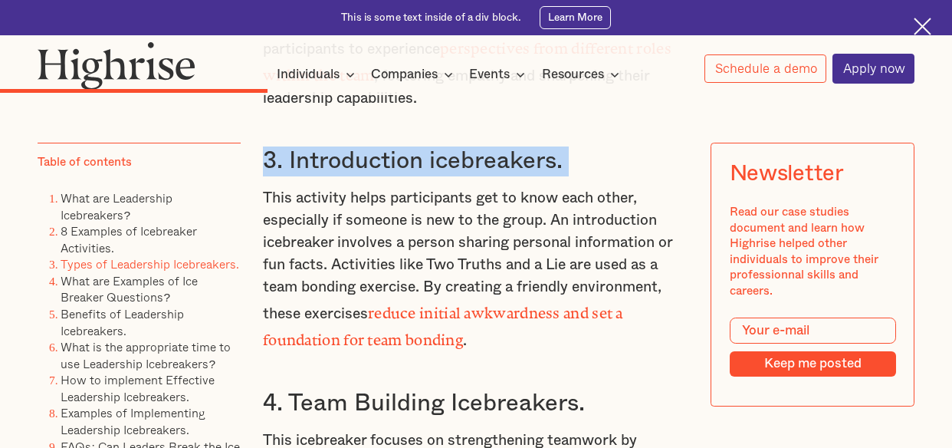
click at [272, 146] on h3 "3. Introduction icebreakers." at bounding box center [476, 161] width 426 height 30
click at [297, 151] on h3 "3. Introduction icebreakers." at bounding box center [476, 161] width 426 height 30
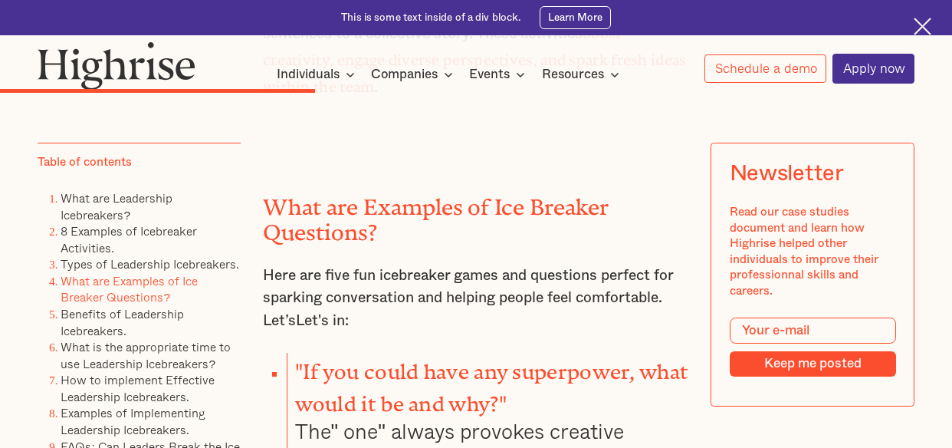
scroll to position [6286, 0]
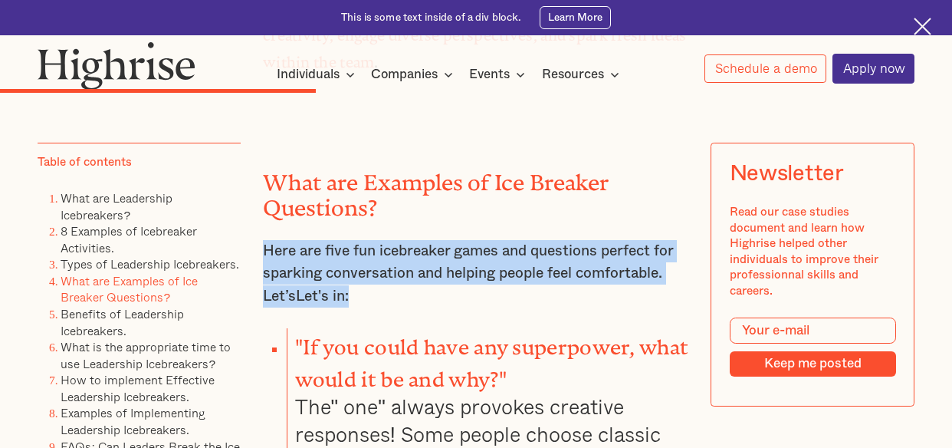
drag, startPoint x: 388, startPoint y: 264, endPoint x: 261, endPoint y: 218, distance: 134.3
click at [263, 240] on p "Here are five fun icebreaker games and questions perfect for sparking conversat…" at bounding box center [476, 273] width 426 height 67
click at [267, 240] on p "Here are five fun icebreaker games and questions perfect for sparking conversat…" at bounding box center [476, 273] width 426 height 67
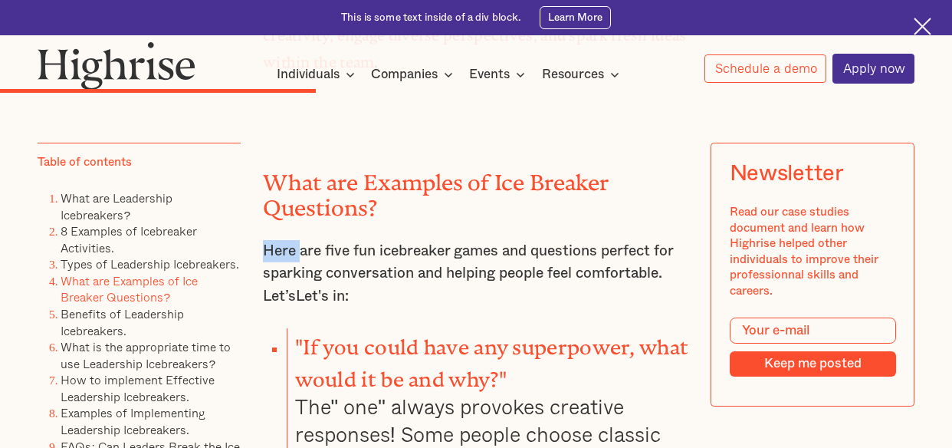
click at [267, 240] on p "Here are five fun icebreaker games and questions perfect for sparking conversat…" at bounding box center [476, 273] width 426 height 67
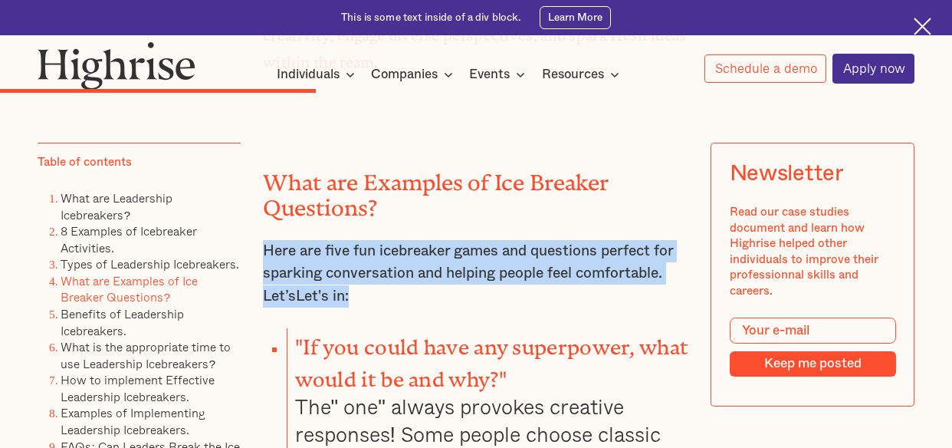
drag, startPoint x: 267, startPoint y: 219, endPoint x: 297, endPoint y: 226, distance: 31.4
click at [268, 240] on p "Here are five fun icebreaker games and questions perfect for sparking conversat…" at bounding box center [476, 273] width 426 height 67
click at [297, 240] on p "Here are five fun icebreaker games and questions perfect for sparking conversat…" at bounding box center [476, 273] width 426 height 67
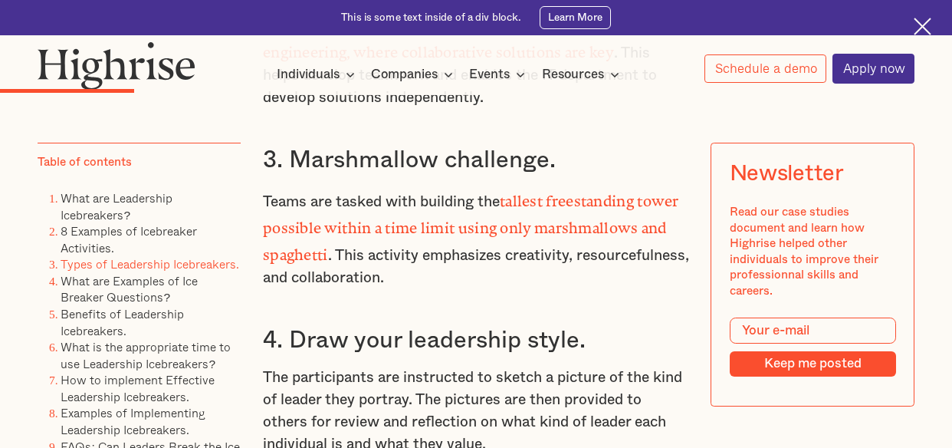
scroll to position [3358, 0]
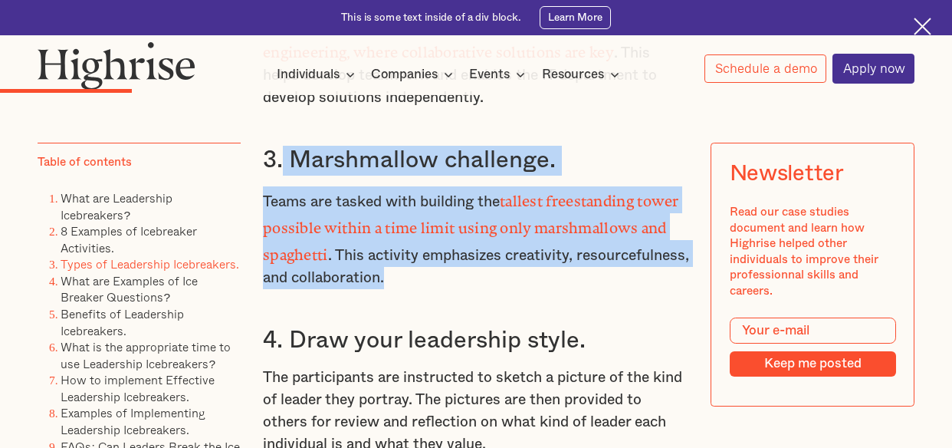
drag, startPoint x: 521, startPoint y: 287, endPoint x: 283, endPoint y: 177, distance: 262.7
click at [283, 177] on div "What are Leadership Icebreakers? Leadership icebreakers are team activities des…" at bounding box center [476, 78] width 426 height 2625
copy div "Marshmallow challenge. Teams are tasked with building the tallest freestanding …"
click at [460, 241] on strong "tallest freestanding tower possible within a time limit using only marshmallows…" at bounding box center [471, 224] width 416 height 64
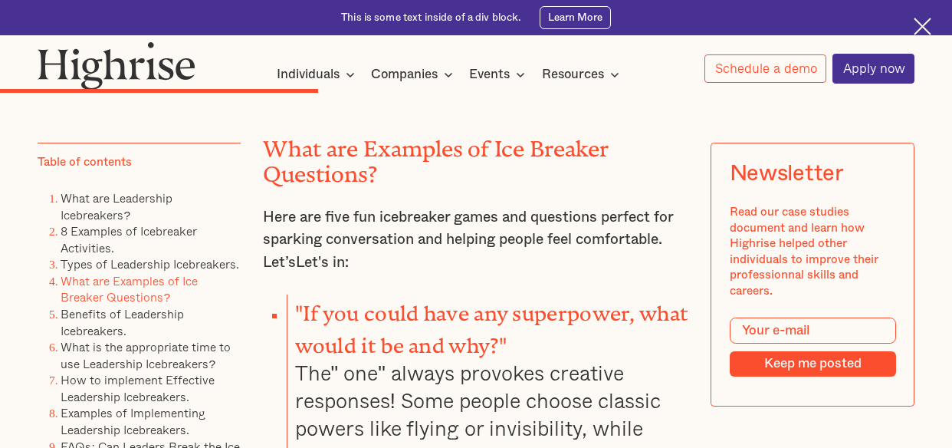
scroll to position [6342, 0]
